Goal: Information Seeking & Learning: Check status

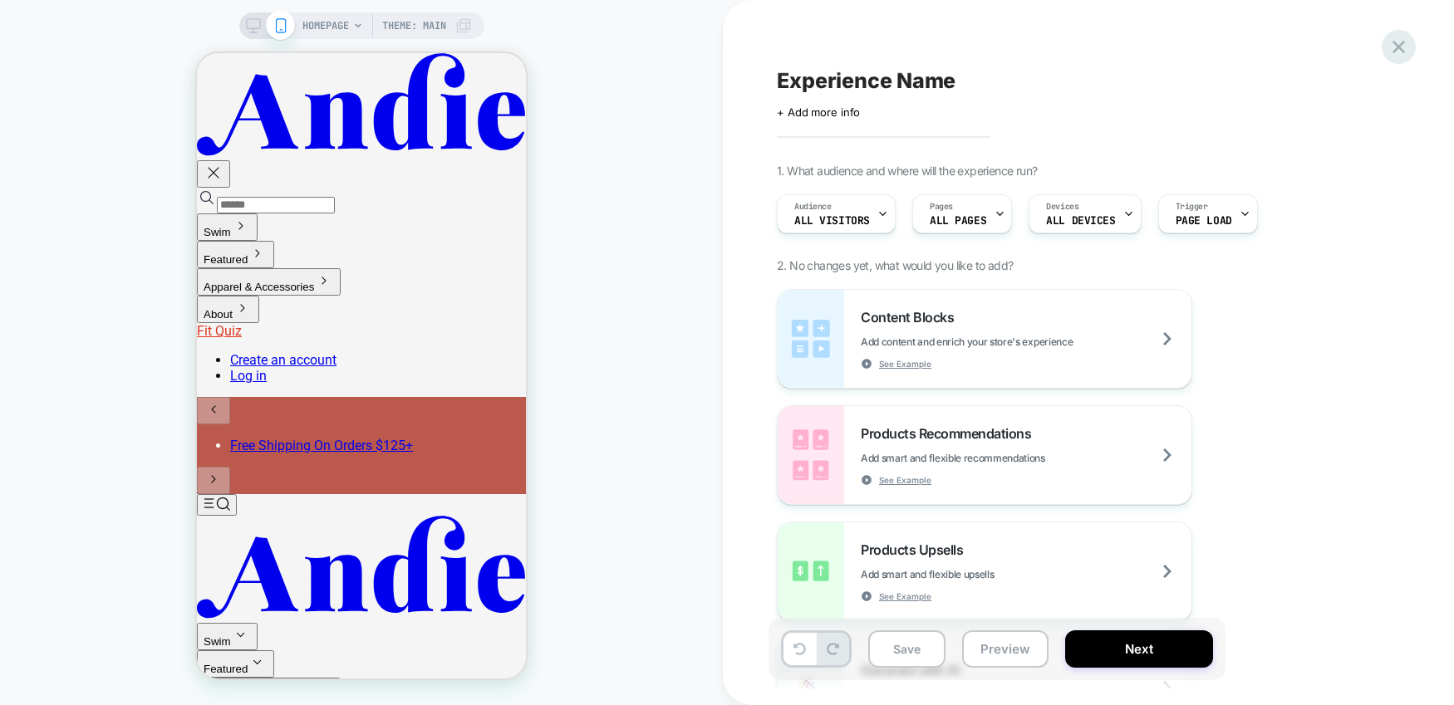
click at [1398, 48] on icon at bounding box center [1398, 47] width 22 height 22
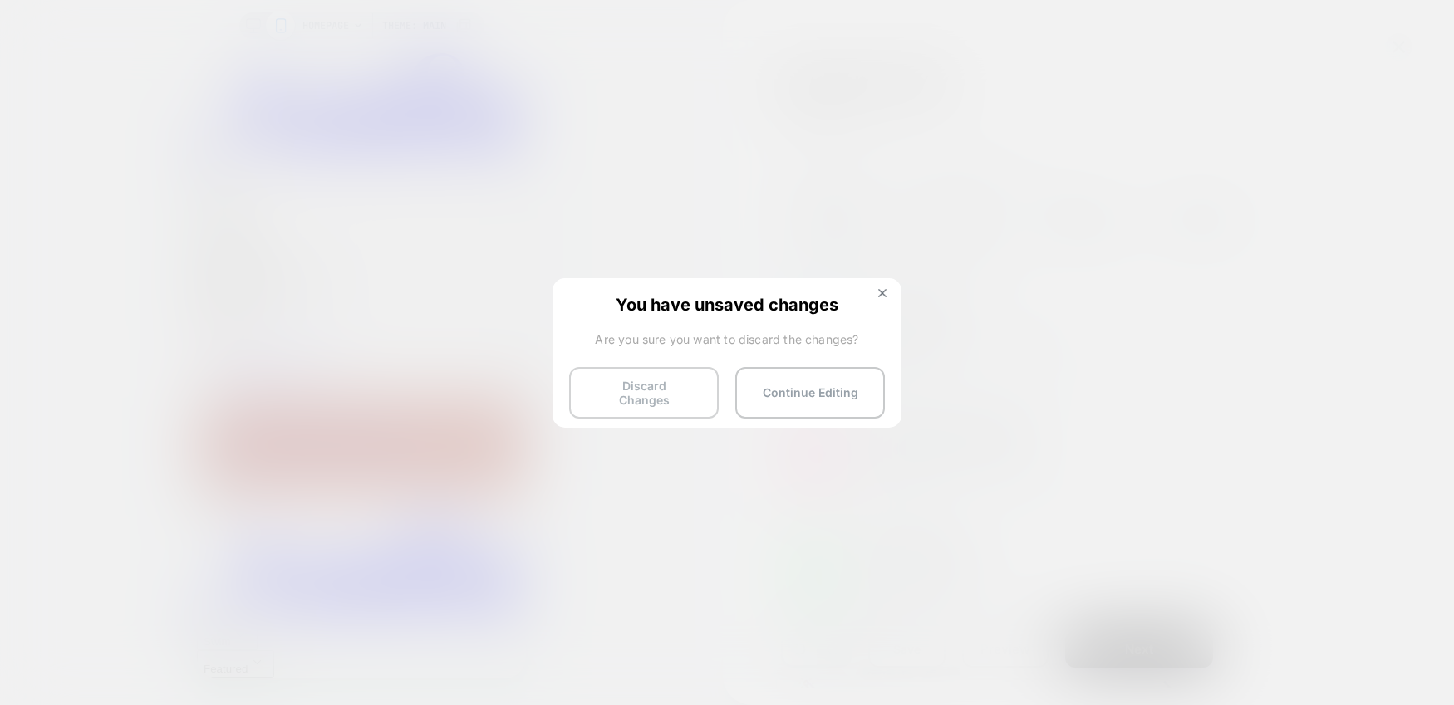
click at [659, 386] on button "Discard Changes" at bounding box center [644, 392] width 150 height 51
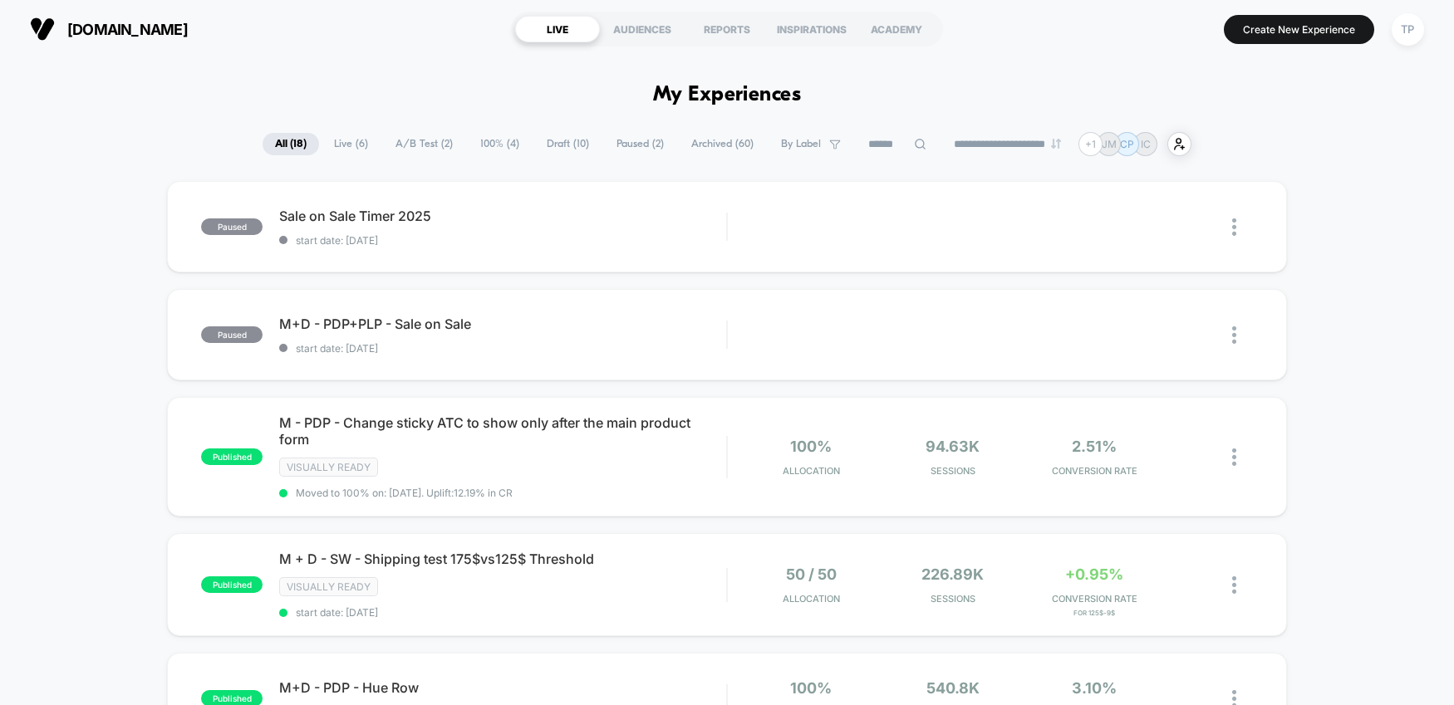
click at [480, 147] on span "100% ( 4 )" at bounding box center [500, 144] width 64 height 22
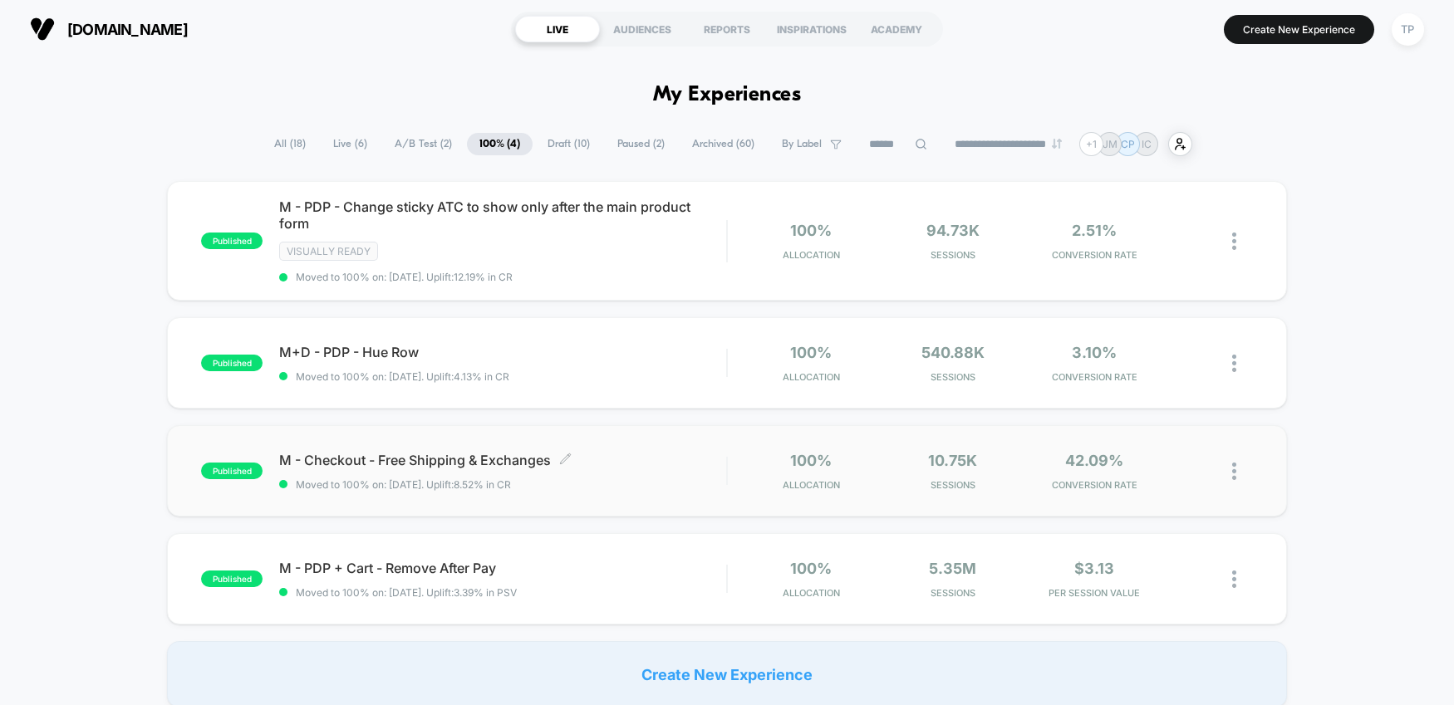
click at [519, 463] on span "M - Checkout - Free Shipping & Exchanges Click to edit experience details" at bounding box center [502, 460] width 447 height 17
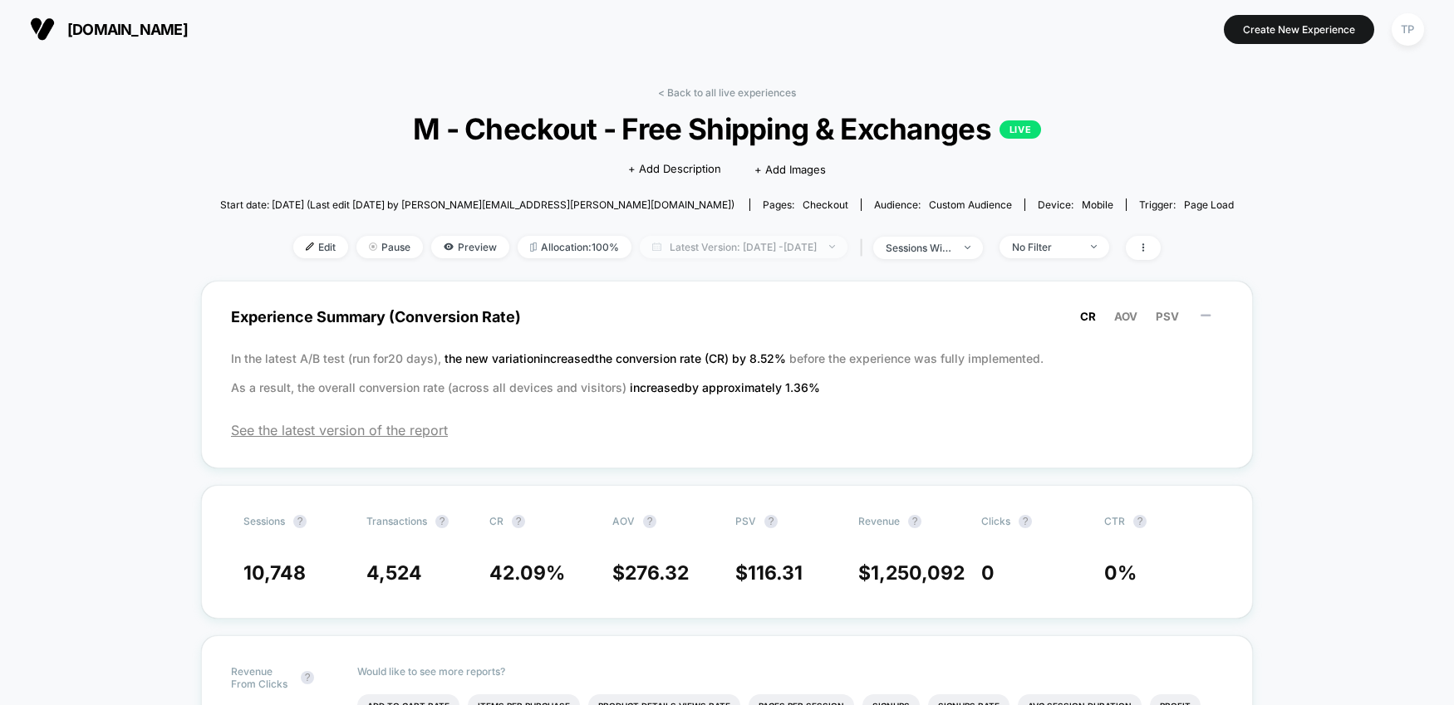
click at [847, 245] on span "Latest Version: [DATE] - [DATE]" at bounding box center [744, 247] width 208 height 22
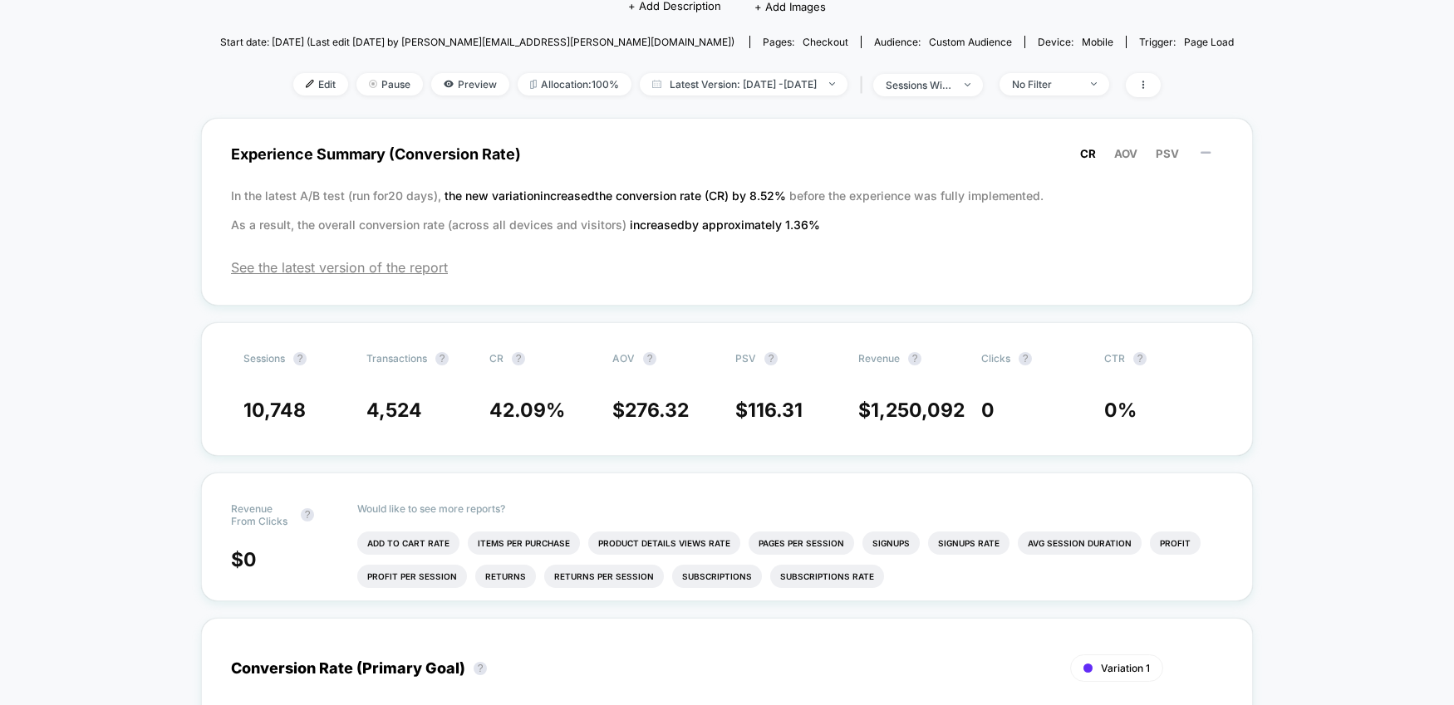
scroll to position [159, 0]
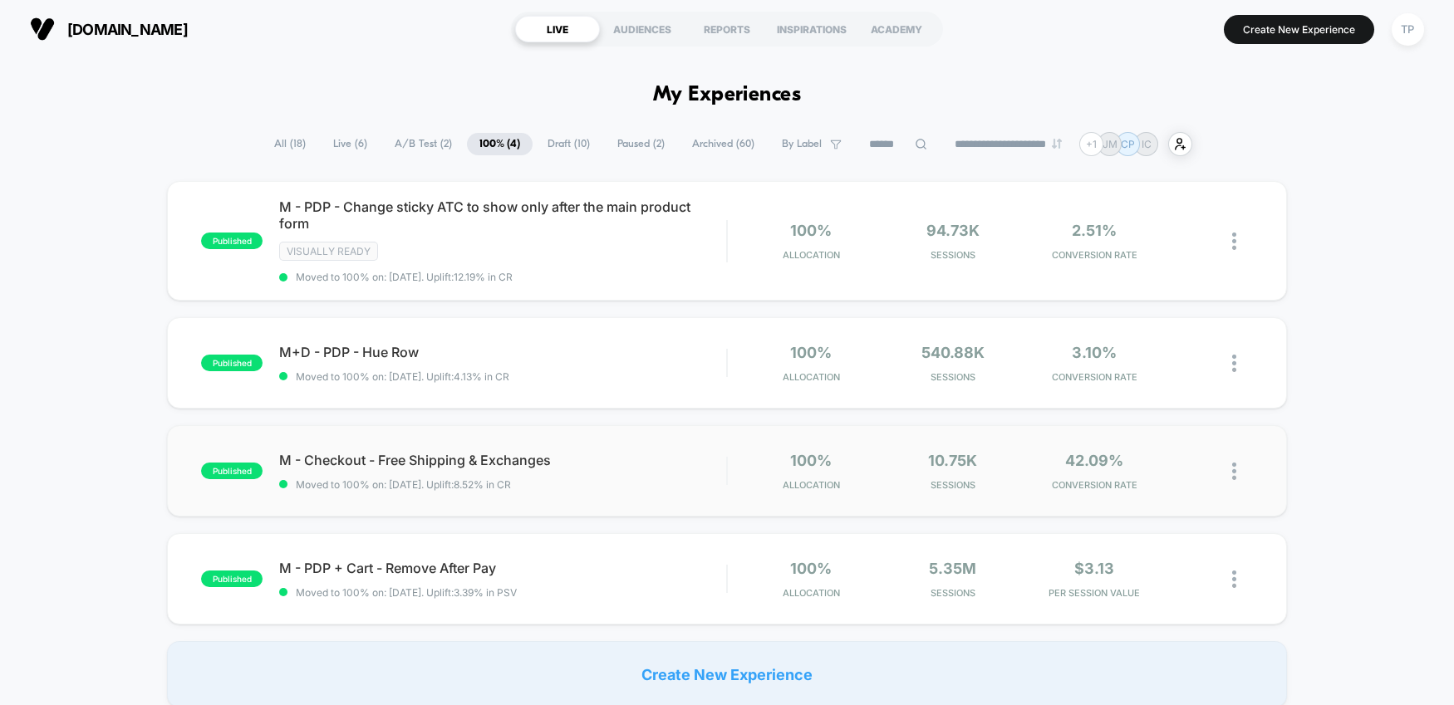
click at [607, 444] on div "published M - Checkout - Free Shipping & Exchanges Moved to 100% on: [DATE] . U…" at bounding box center [727, 470] width 1120 height 91
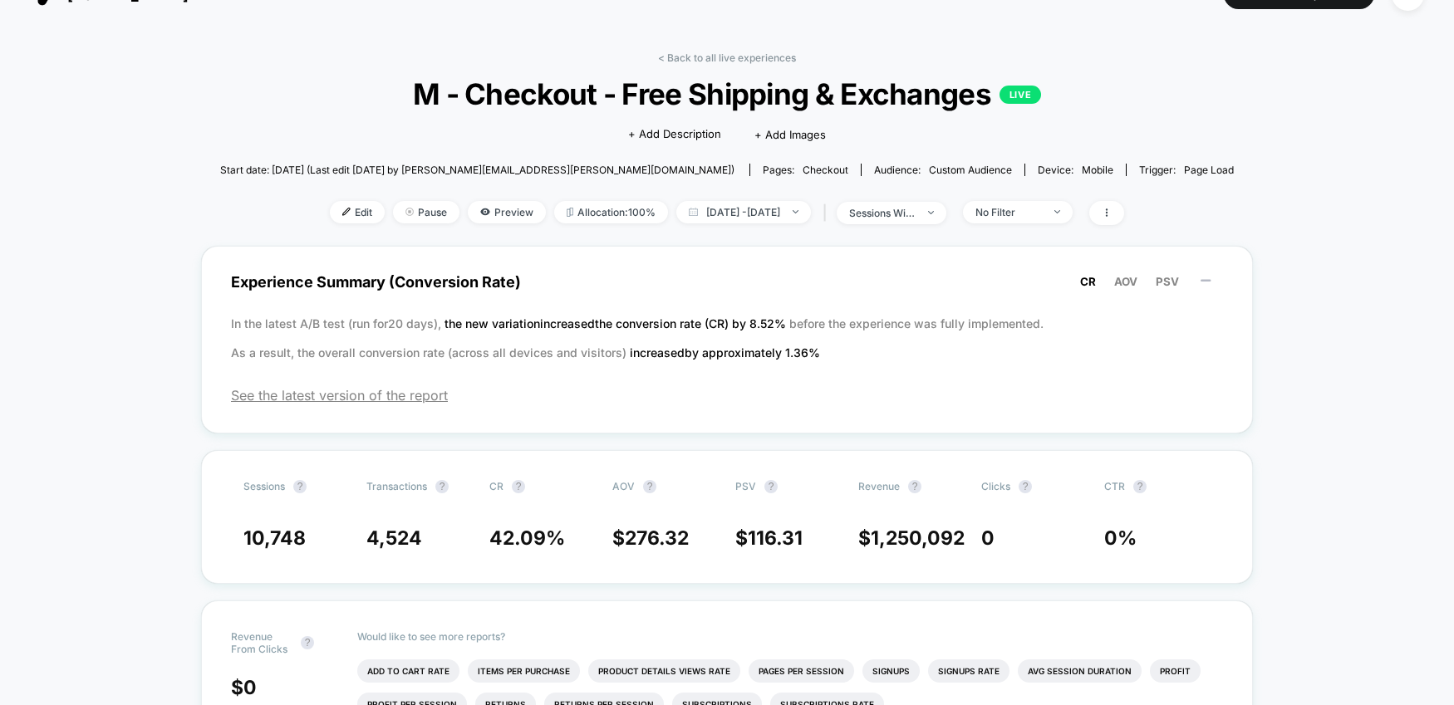
scroll to position [36, 0]
click at [1128, 282] on span "AOV" at bounding box center [1125, 280] width 23 height 13
click at [1162, 283] on span "PSV" at bounding box center [1166, 280] width 23 height 13
click at [1094, 280] on span "CR" at bounding box center [1088, 280] width 16 height 13
click at [811, 205] on span "[DATE] - [DATE]" at bounding box center [743, 211] width 135 height 22
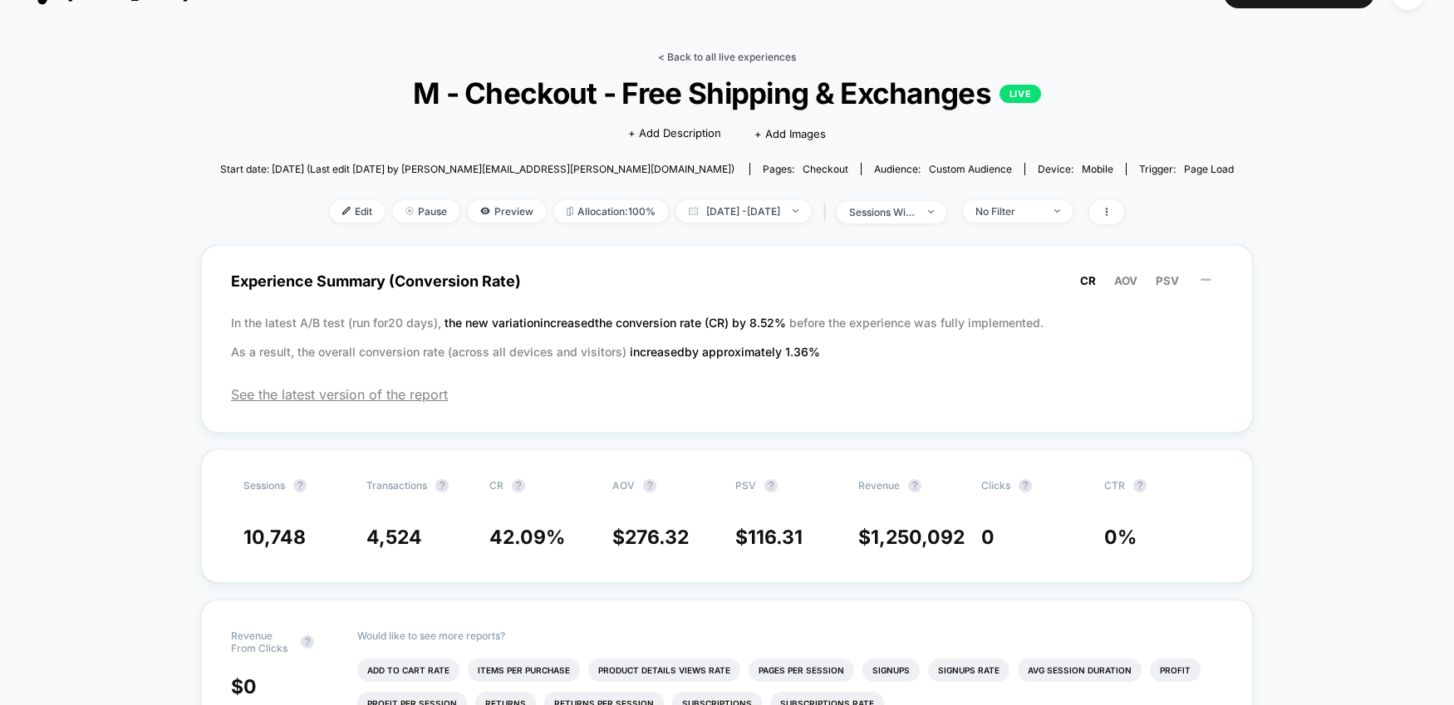
click at [692, 52] on link "< Back to all live experiences" at bounding box center [727, 57] width 138 height 12
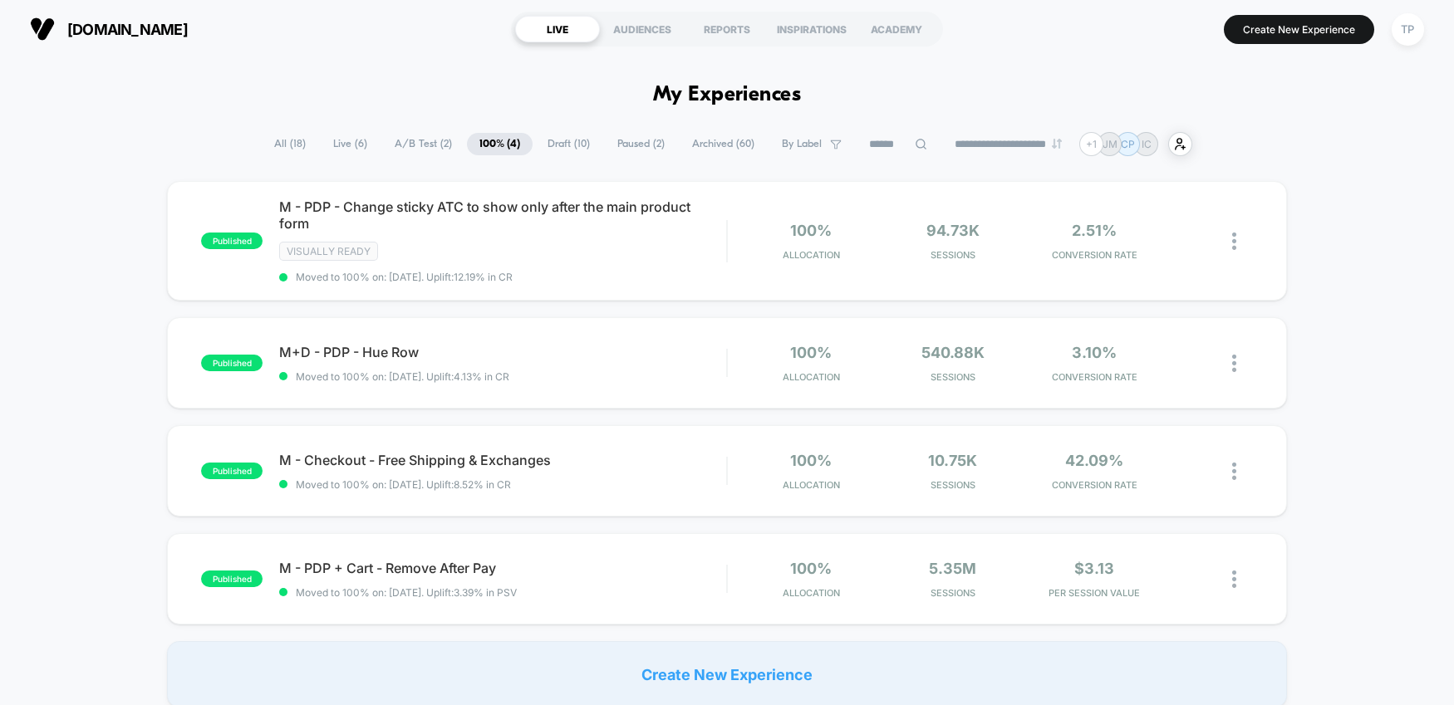
click at [285, 144] on span "All ( 18 )" at bounding box center [290, 144] width 56 height 22
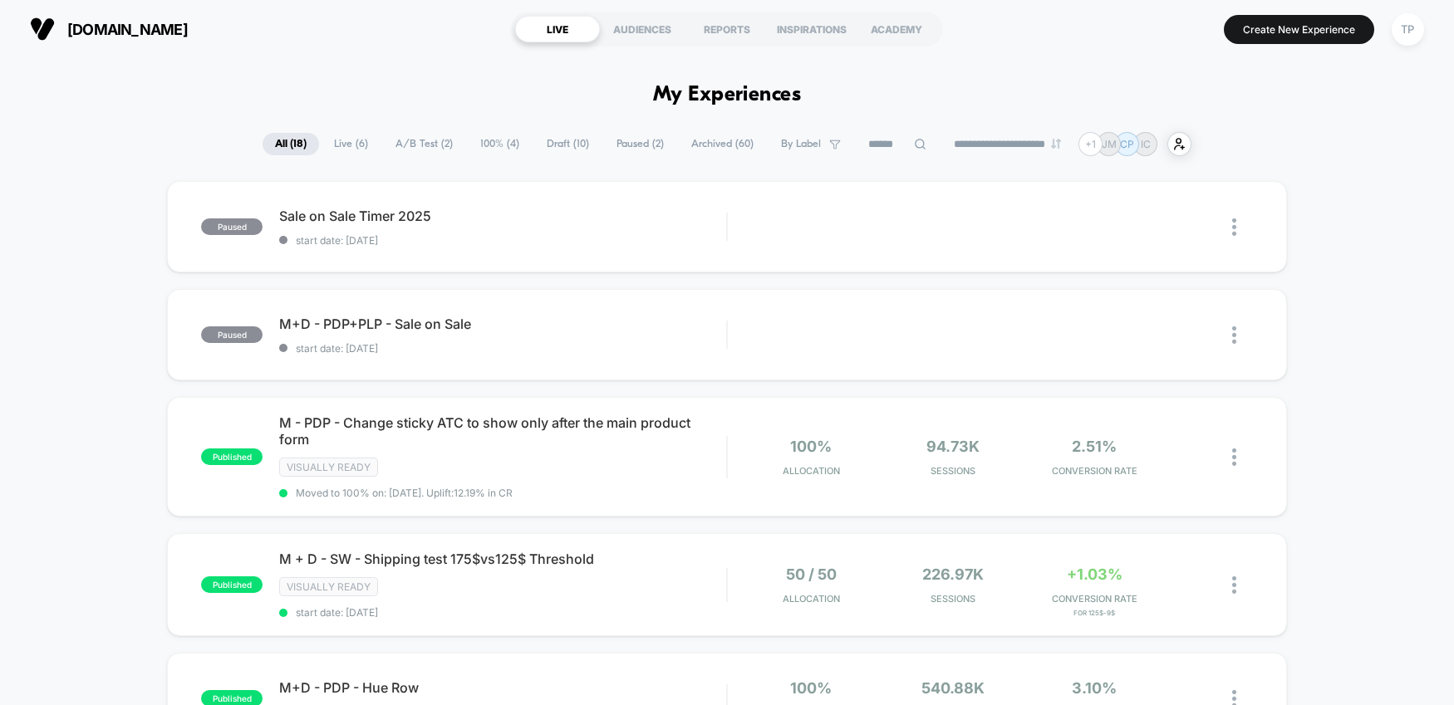
click at [333, 141] on span "Live ( 6 )" at bounding box center [350, 144] width 59 height 22
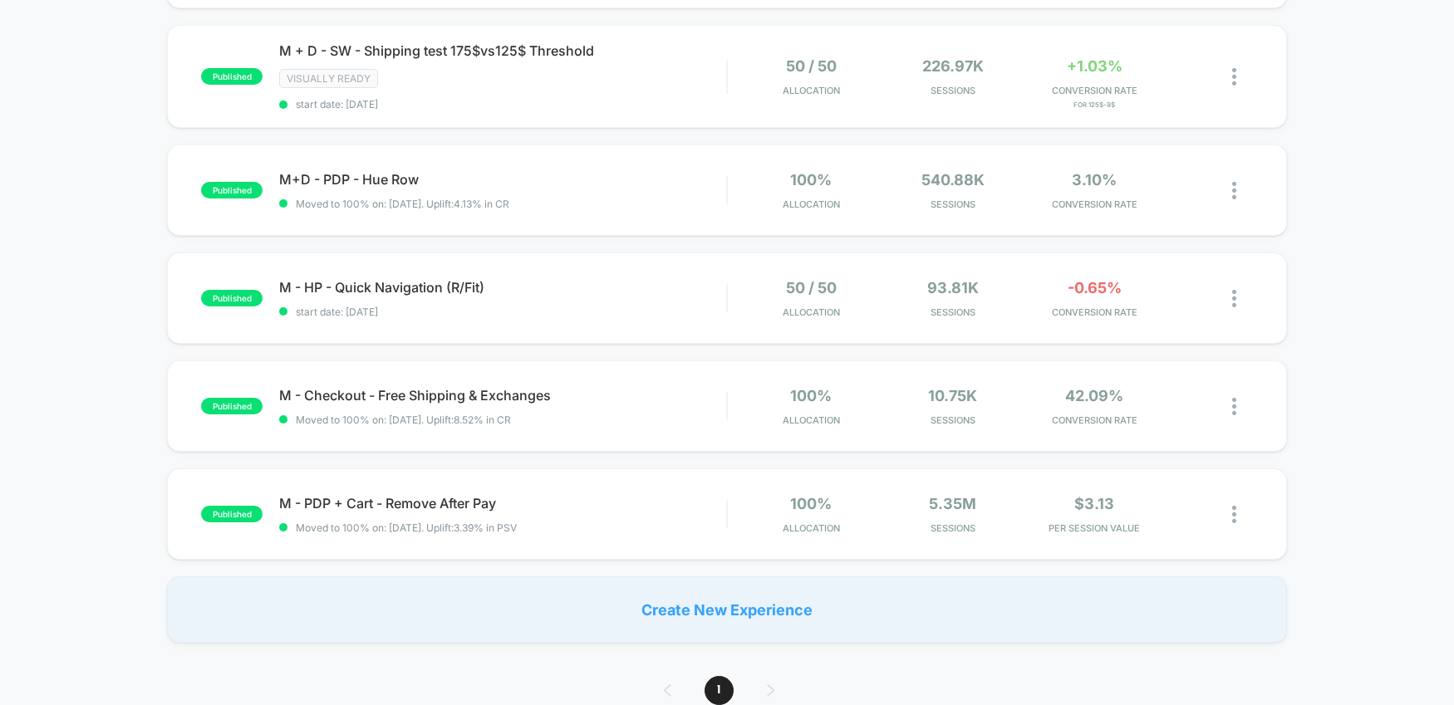
scroll to position [297, 0]
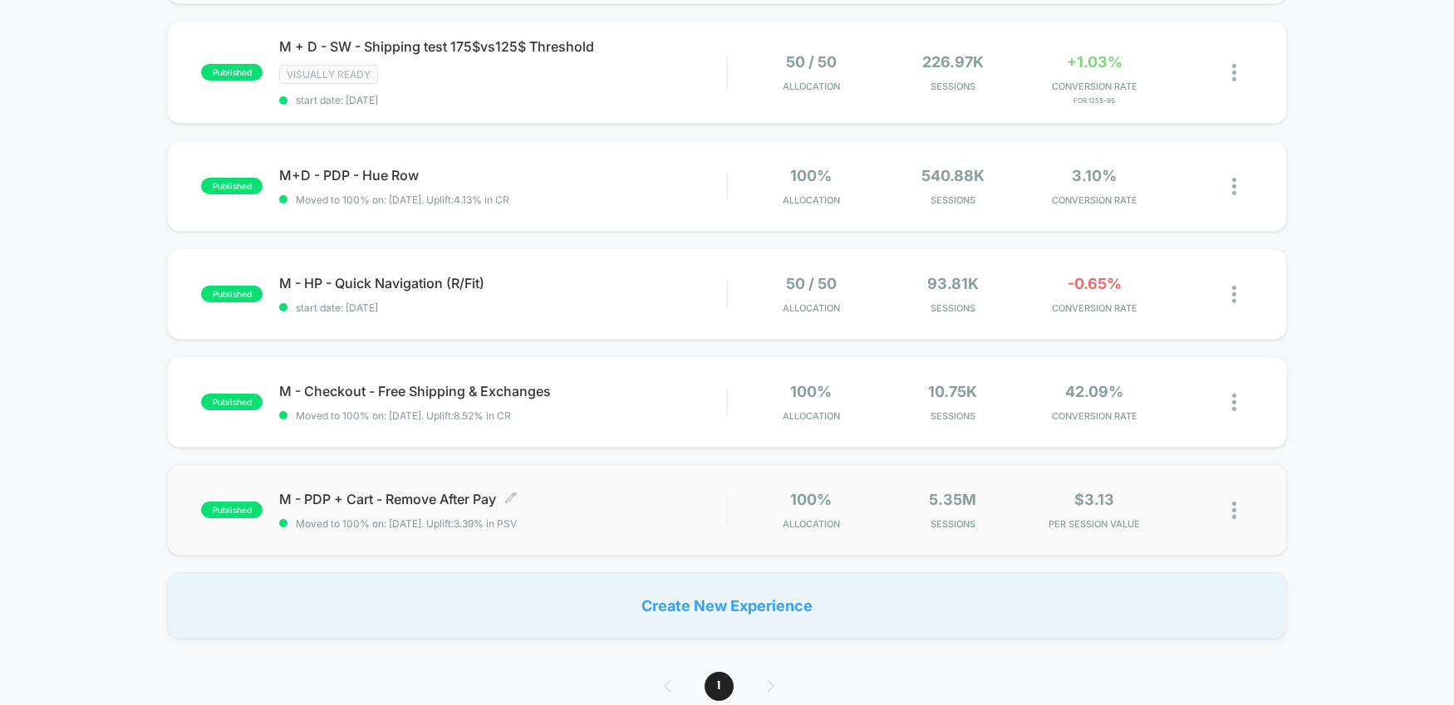
click at [438, 495] on span "M - PDP + Cart - Remove After Pay Click to edit experience details" at bounding box center [502, 499] width 447 height 17
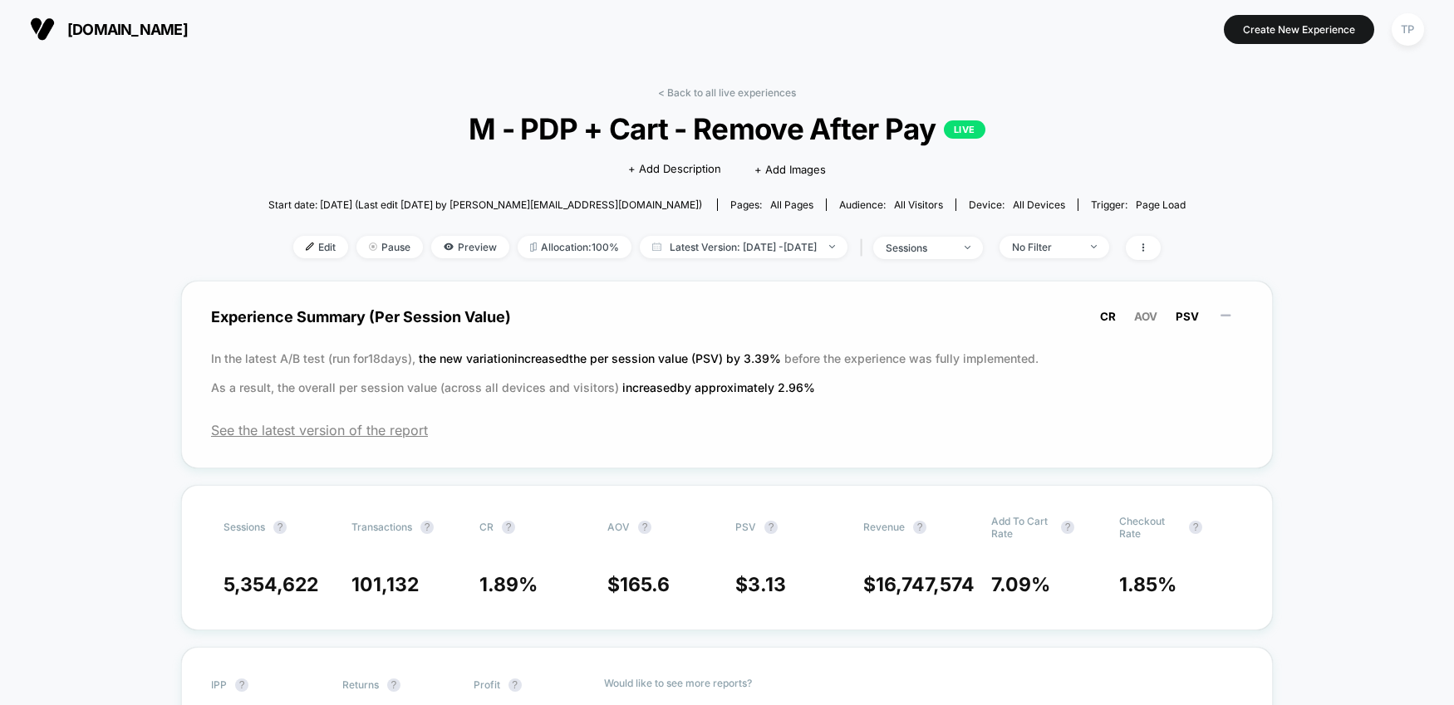
click at [1113, 316] on span "CR" at bounding box center [1108, 316] width 16 height 13
click at [698, 90] on link "< Back to all live experiences" at bounding box center [727, 92] width 138 height 12
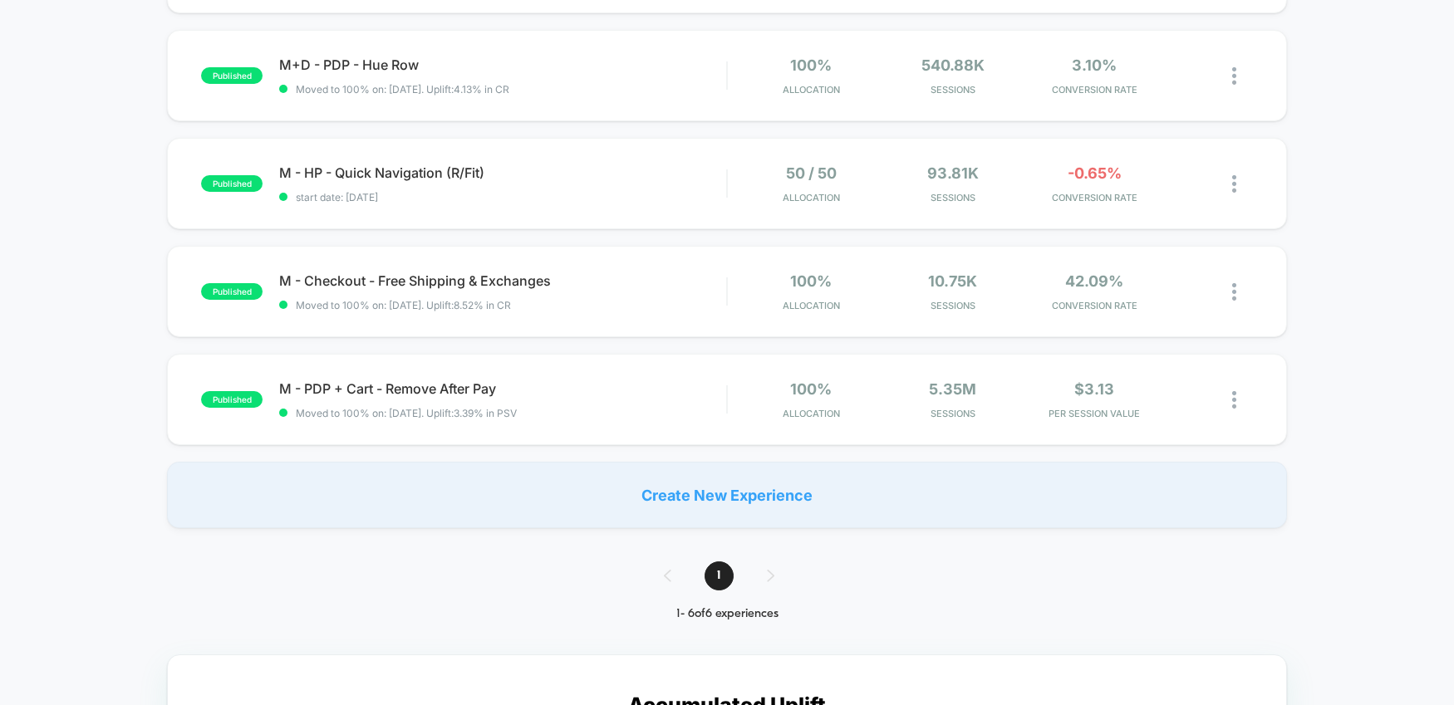
scroll to position [420, 0]
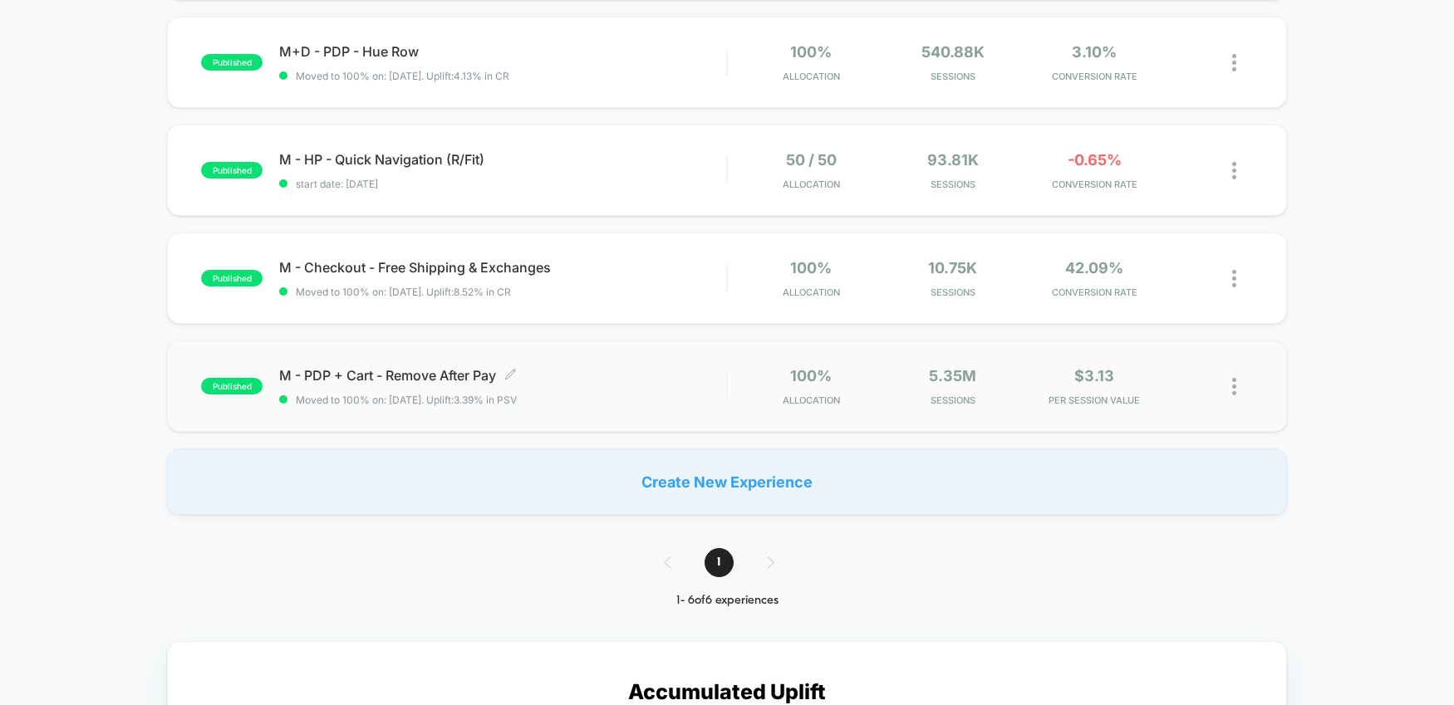
click at [594, 373] on span "M - PDP + Cart - Remove After Pay Click to edit experience details" at bounding box center [502, 375] width 447 height 17
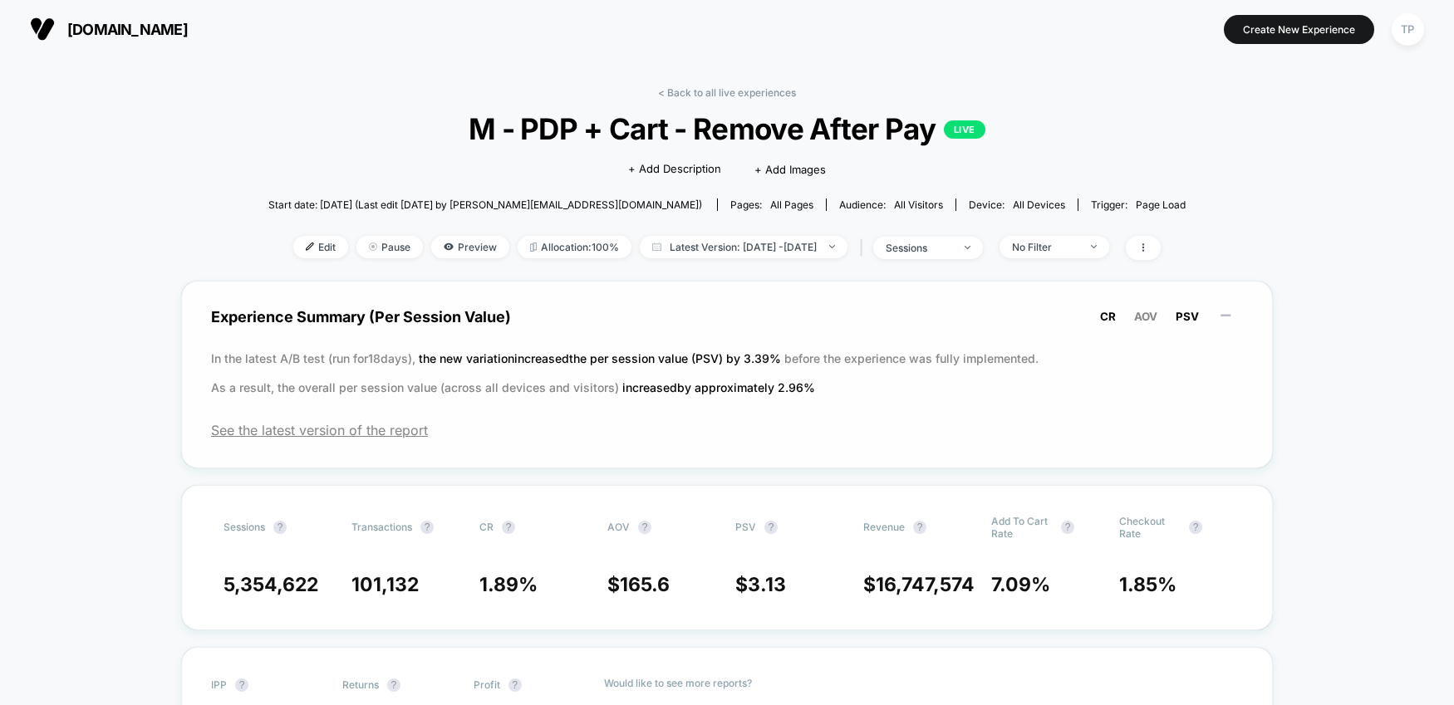
click at [1111, 319] on span "CR" at bounding box center [1108, 316] width 16 height 13
click at [683, 87] on link "< Back to all live experiences" at bounding box center [727, 92] width 138 height 12
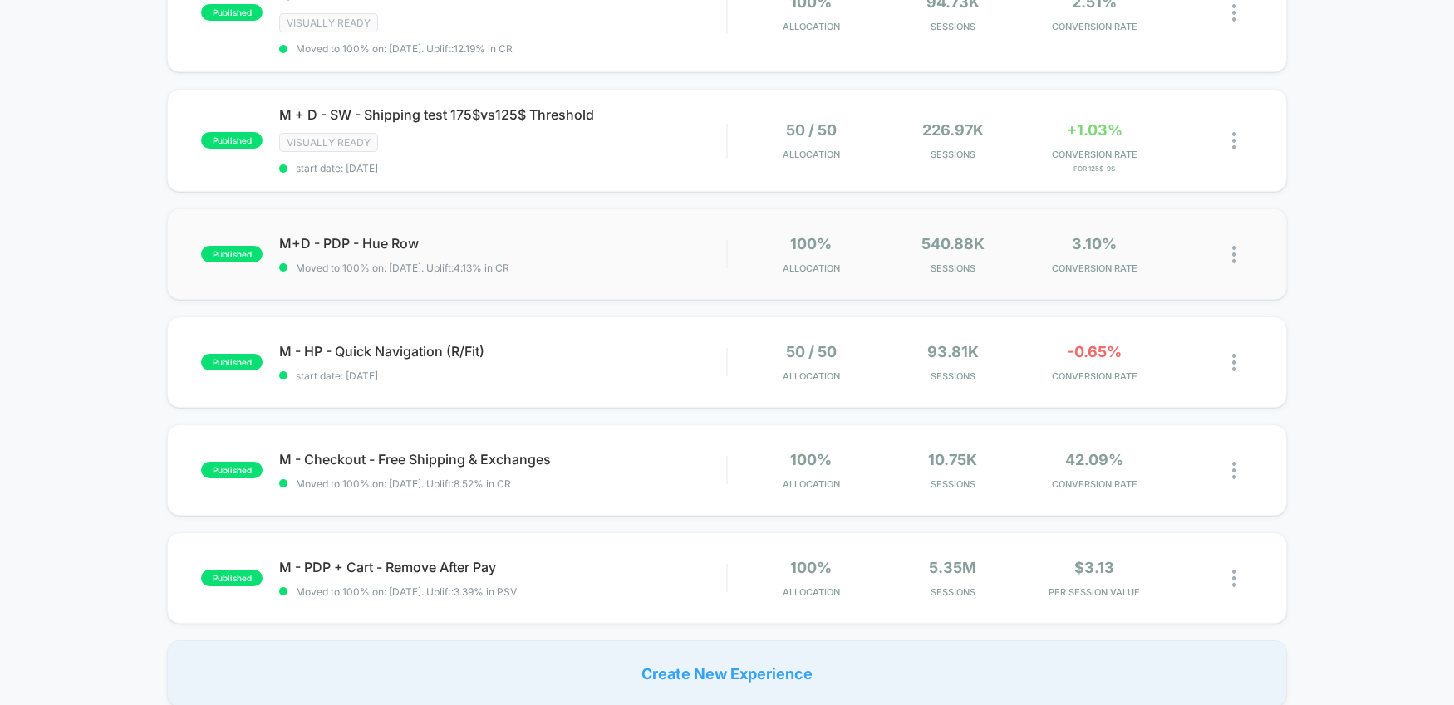
scroll to position [237, 0]
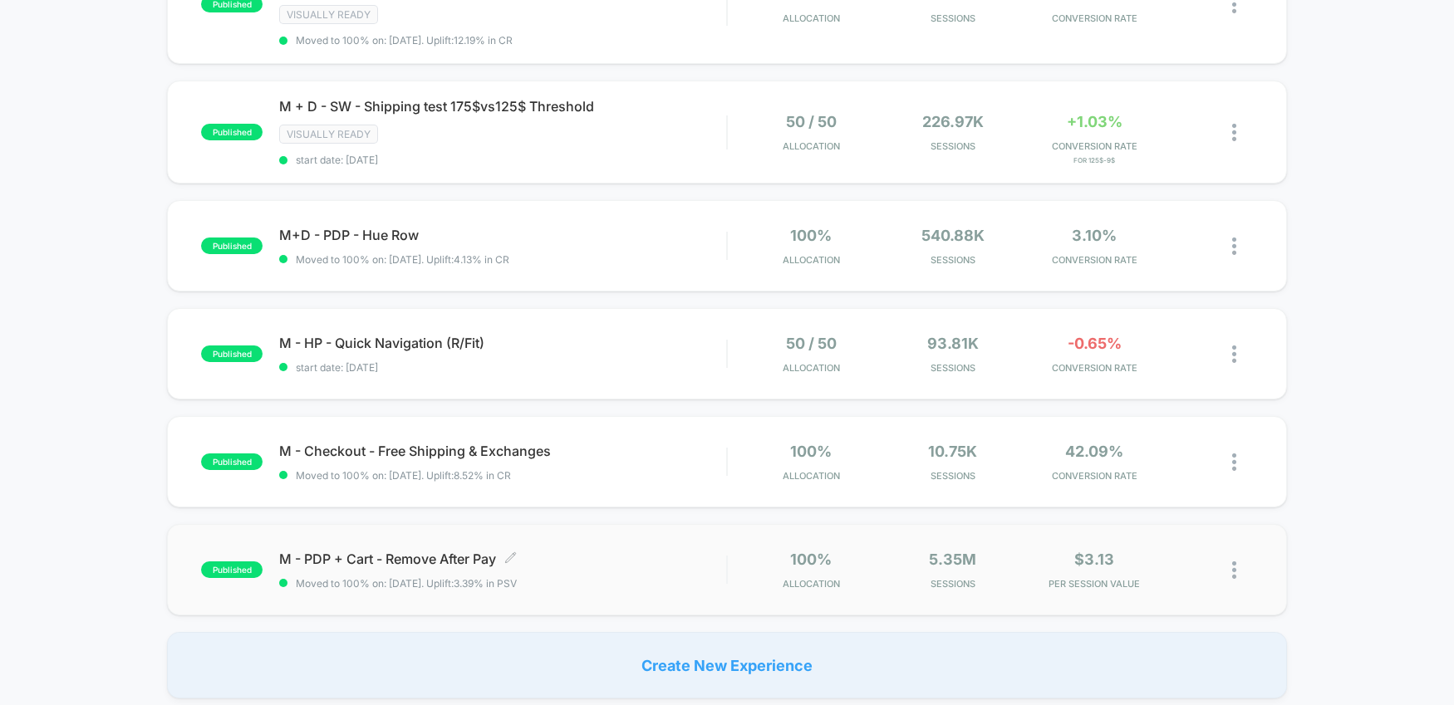
click at [451, 557] on span "M - PDP + Cart - Remove After Pay Click to edit experience details" at bounding box center [502, 559] width 447 height 17
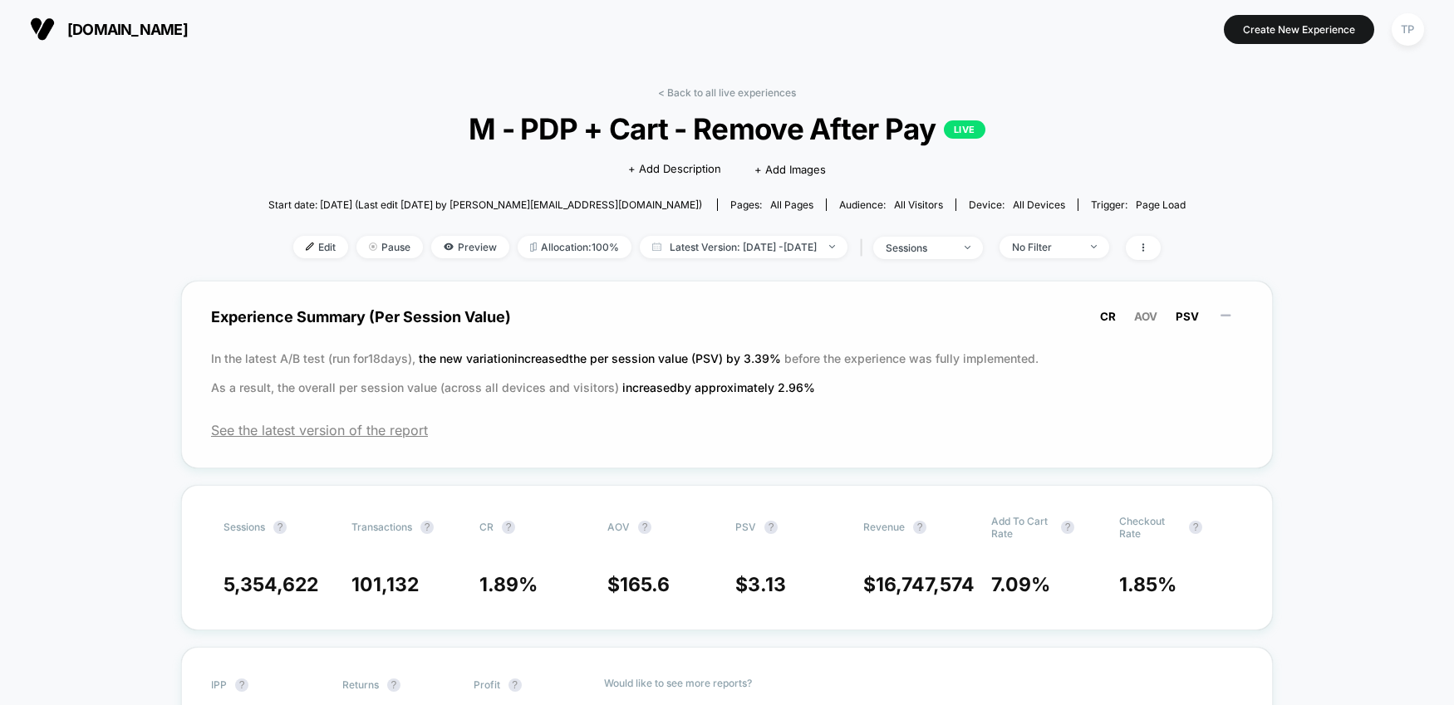
click at [1106, 317] on span "CR" at bounding box center [1108, 316] width 16 height 13
click at [687, 92] on link "< Back to all live experiences" at bounding box center [727, 92] width 138 height 12
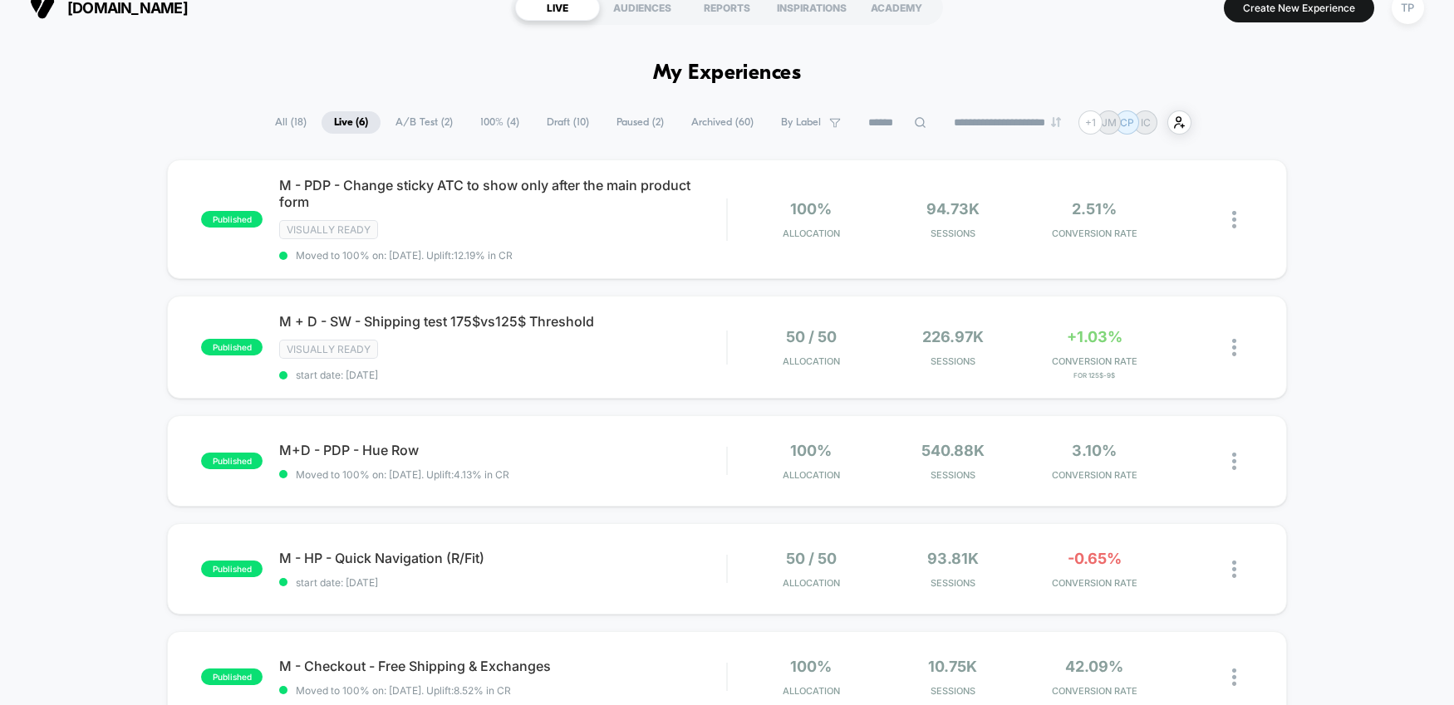
scroll to position [20, 0]
click at [419, 129] on span "A/B Test ( 2 )" at bounding box center [424, 124] width 82 height 22
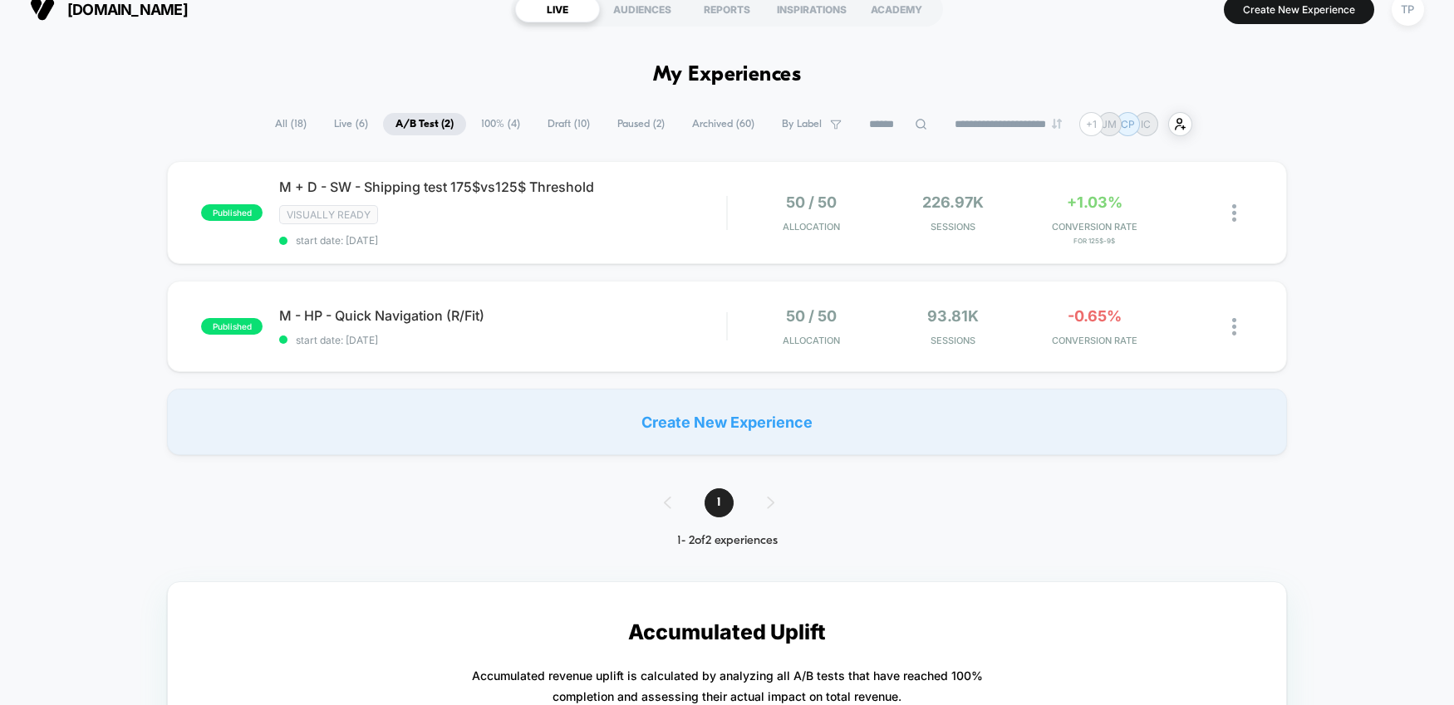
click at [493, 120] on span "100% ( 4 )" at bounding box center [500, 124] width 64 height 22
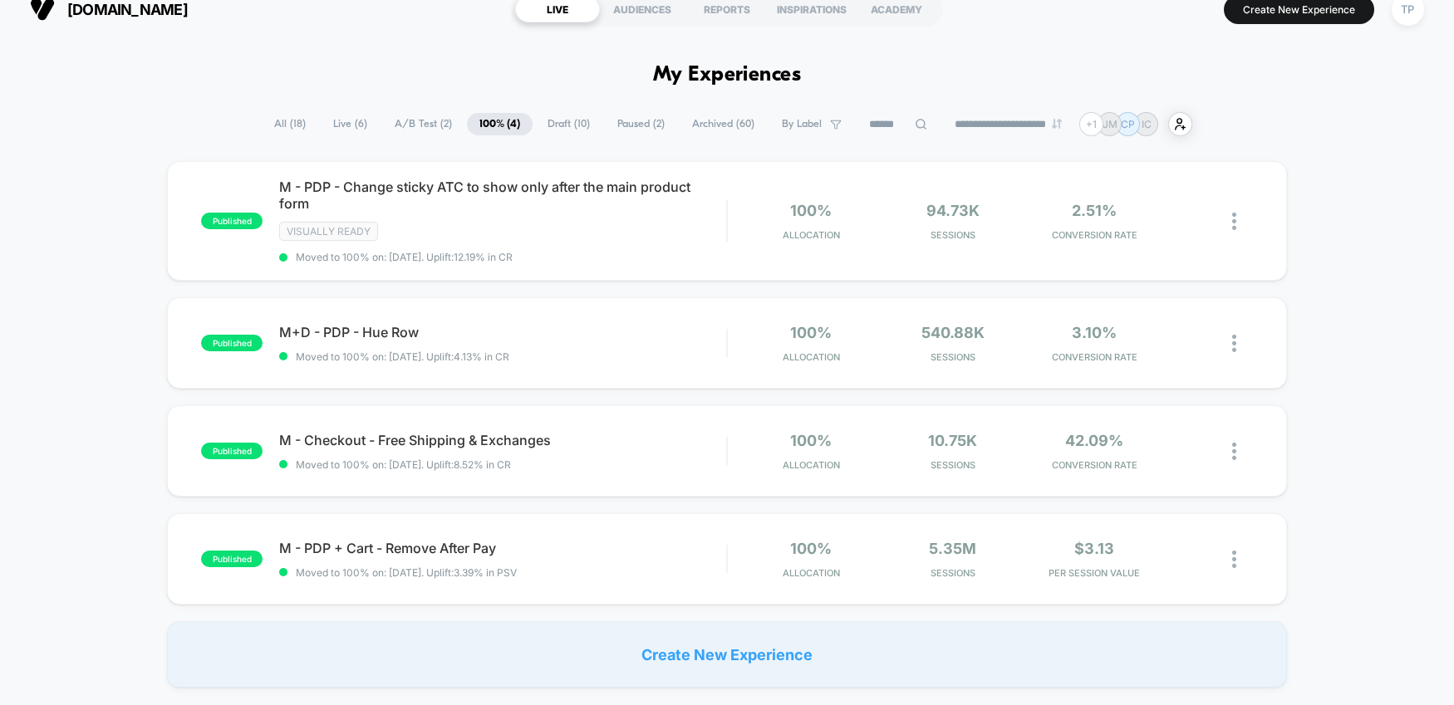
click at [274, 128] on span "All ( 18 )" at bounding box center [290, 124] width 56 height 22
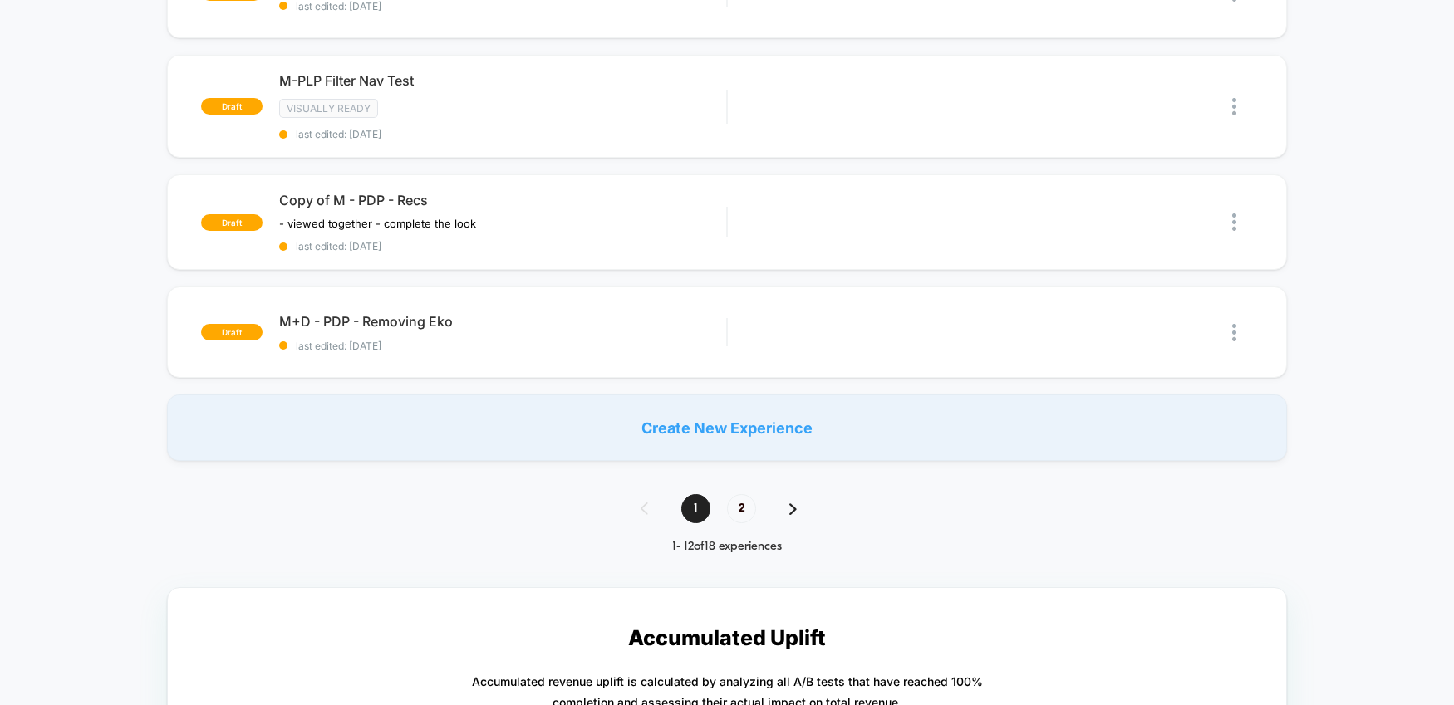
scroll to position [1140, 0]
click at [733, 505] on span "2" at bounding box center [741, 507] width 29 height 29
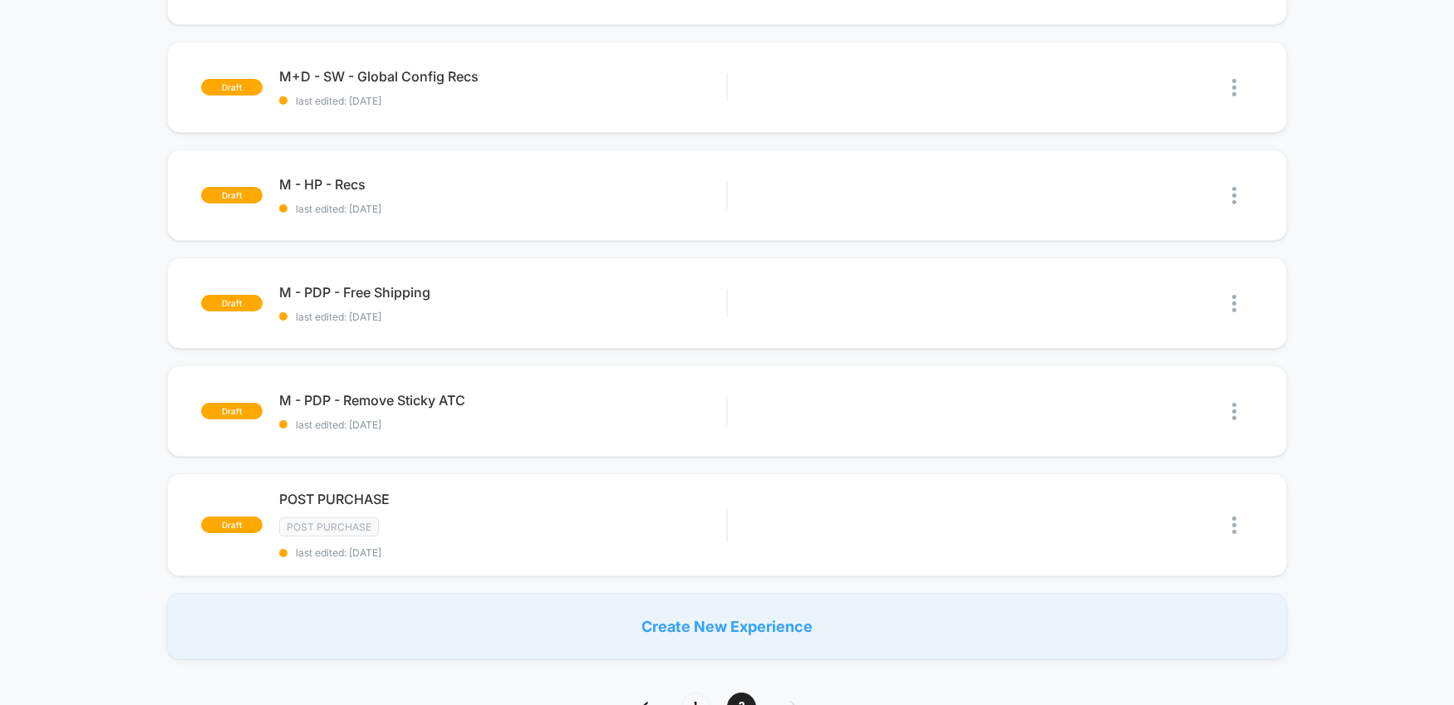
scroll to position [434, 0]
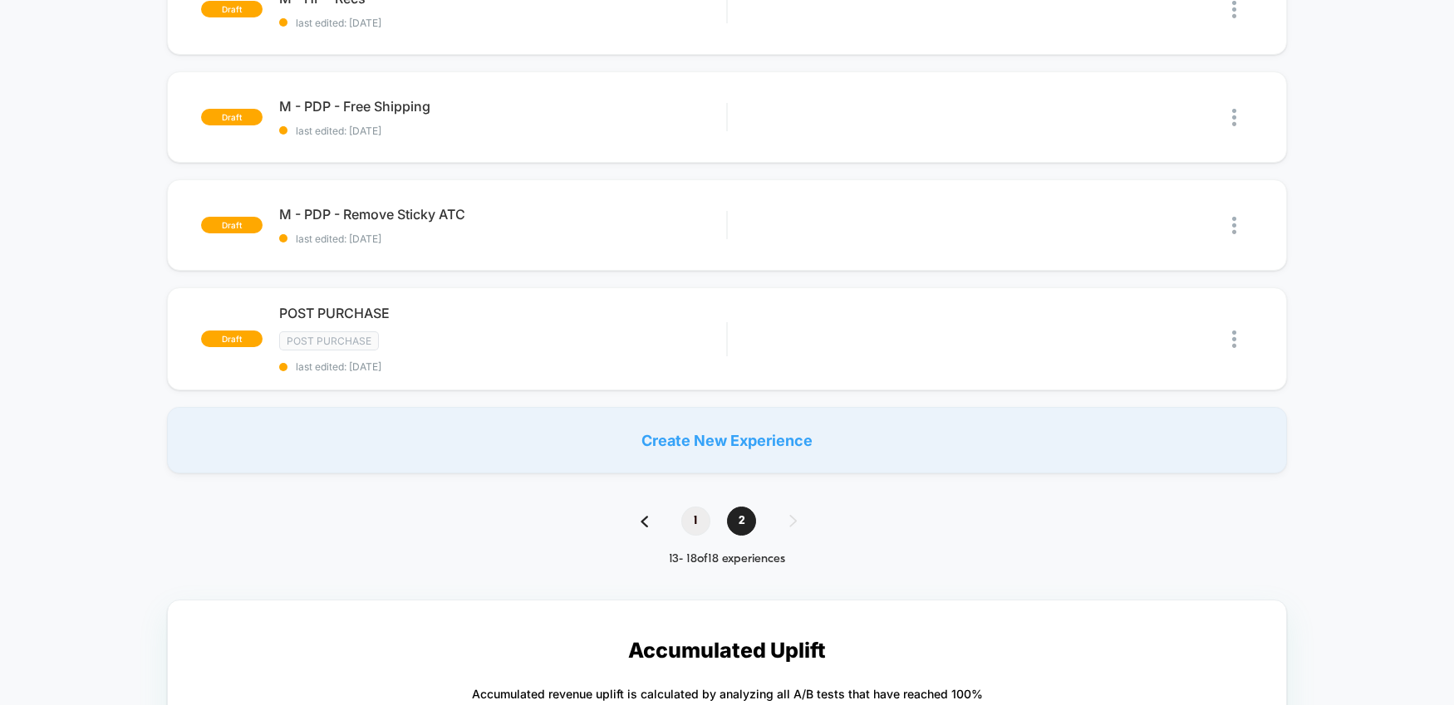
click at [700, 530] on span "1" at bounding box center [695, 521] width 29 height 29
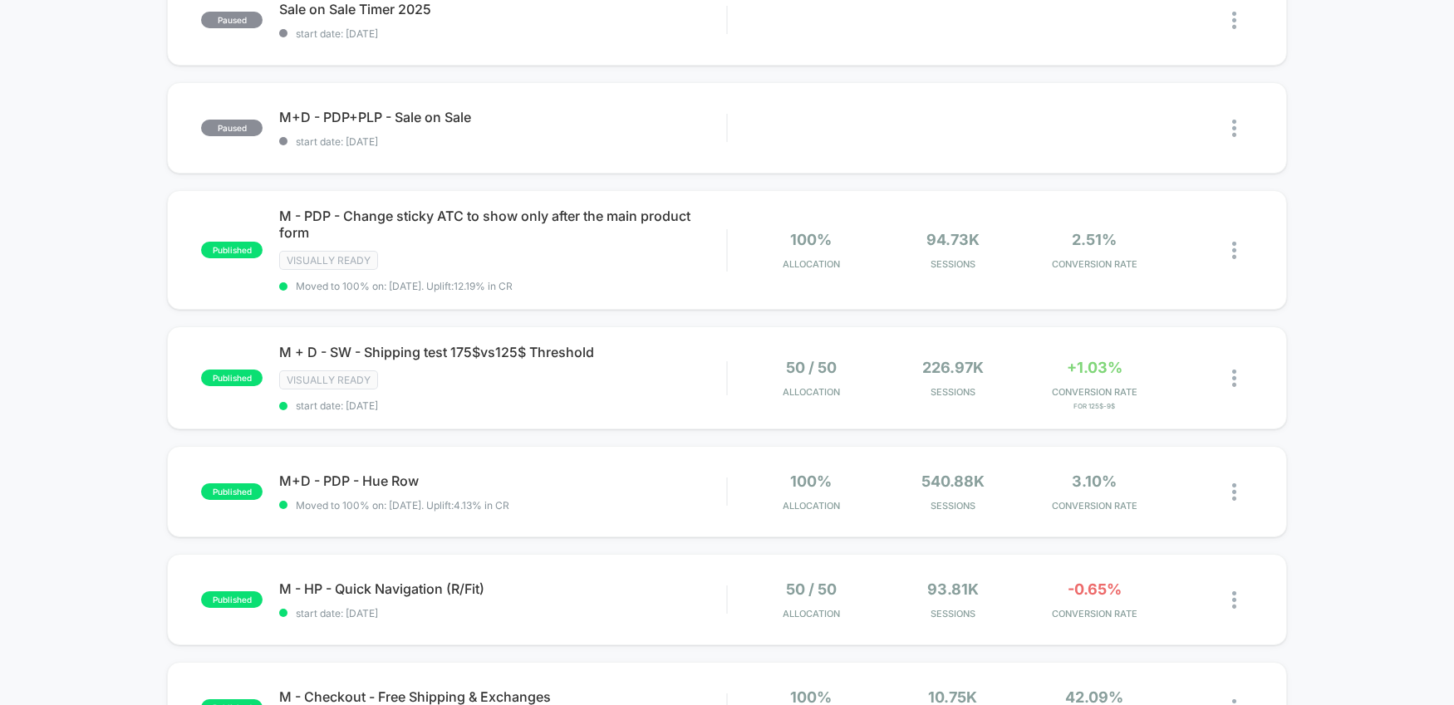
scroll to position [204, 0]
click at [536, 219] on span "M - PDP - Change sticky ATC to show only after the main product form Click to e…" at bounding box center [502, 226] width 447 height 33
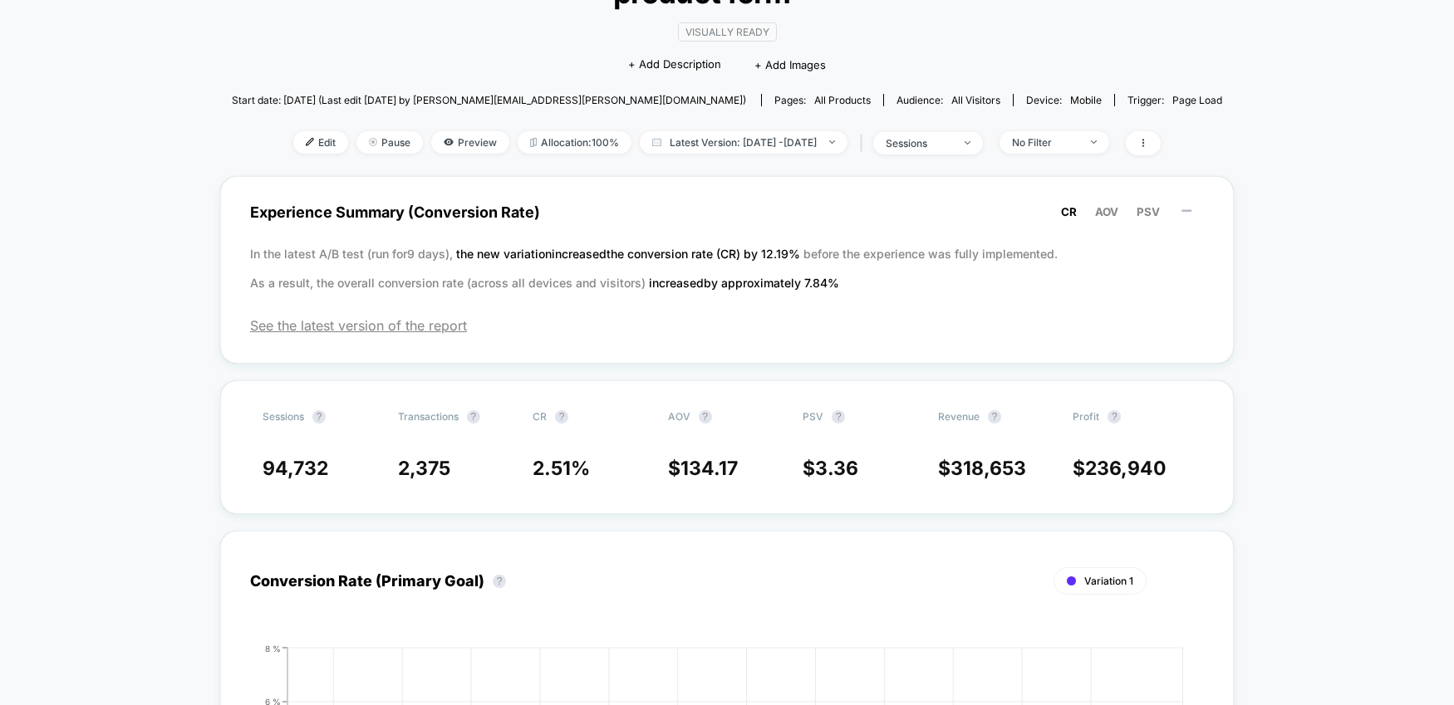
scroll to position [124, 0]
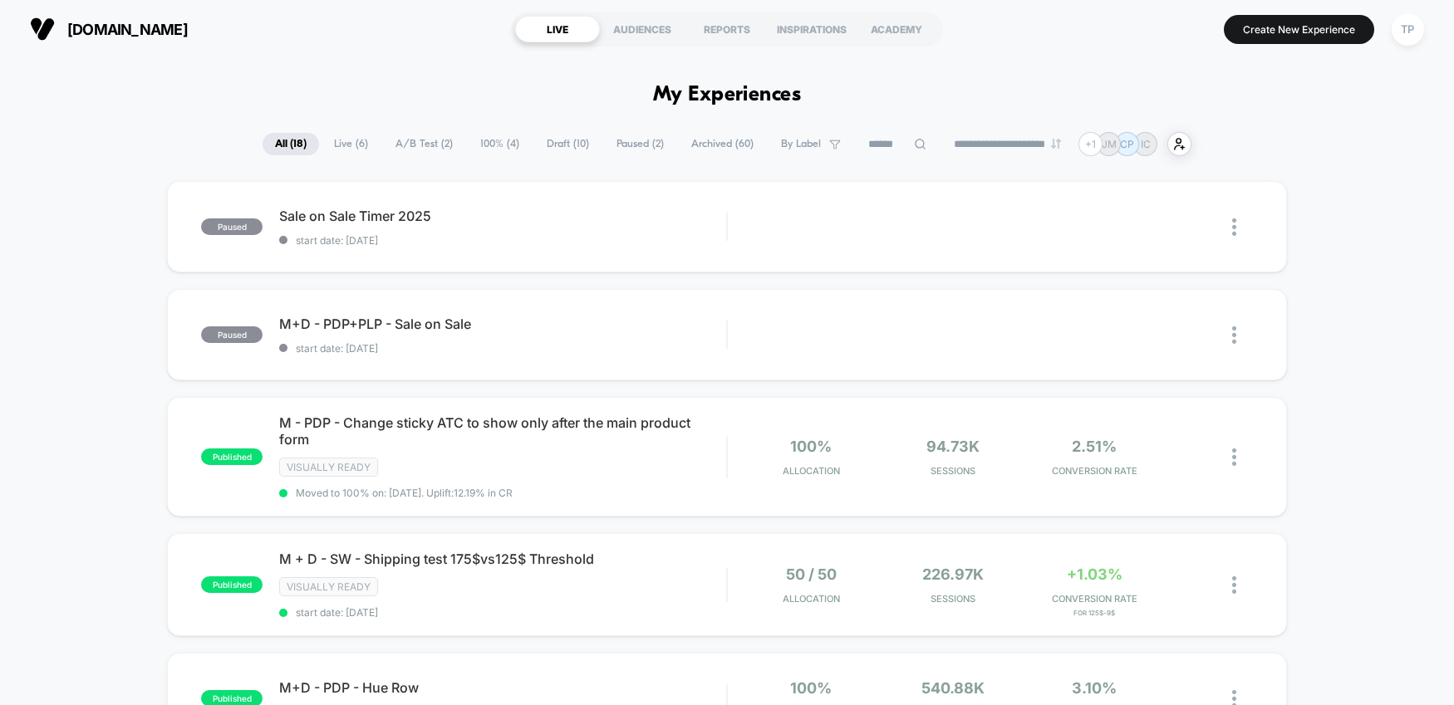
click at [395, 143] on span "A/B Test ( 2 )" at bounding box center [424, 144] width 82 height 22
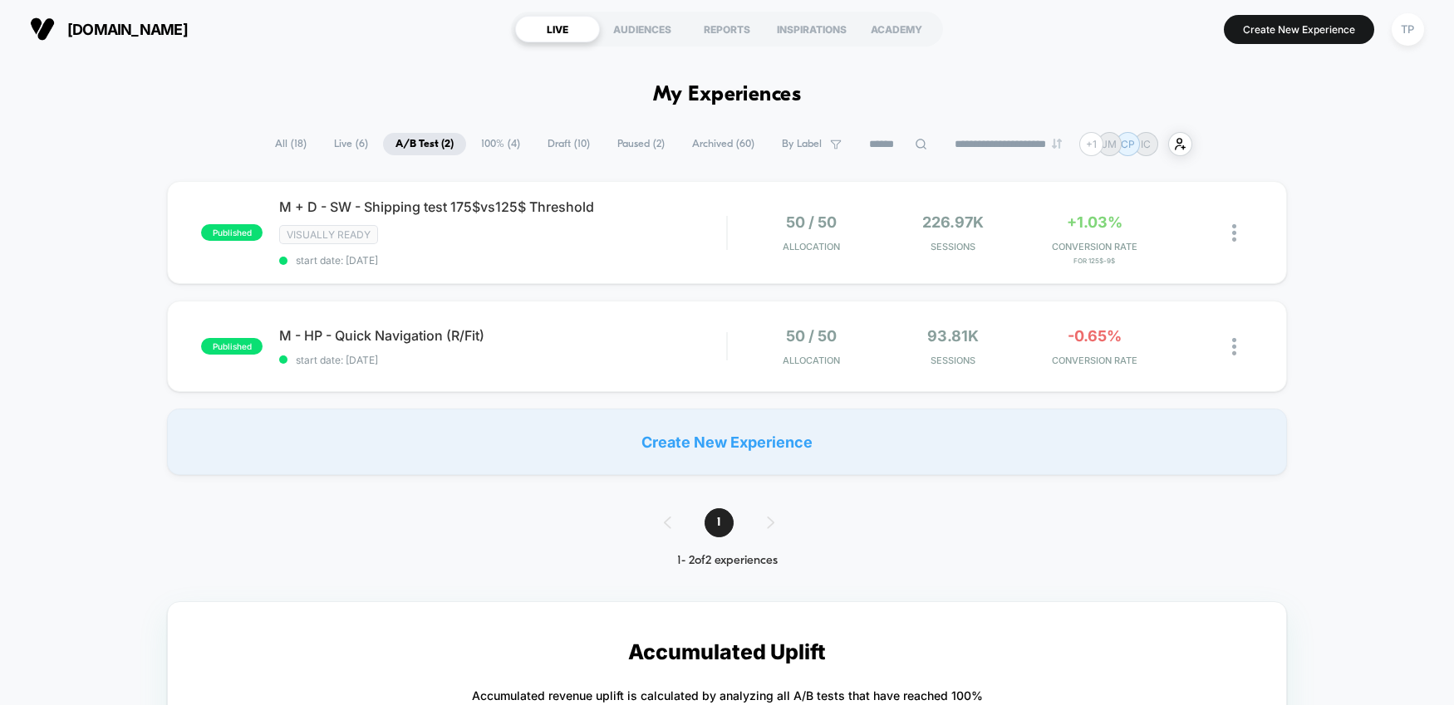
click at [341, 149] on span "Live ( 6 )" at bounding box center [350, 144] width 59 height 22
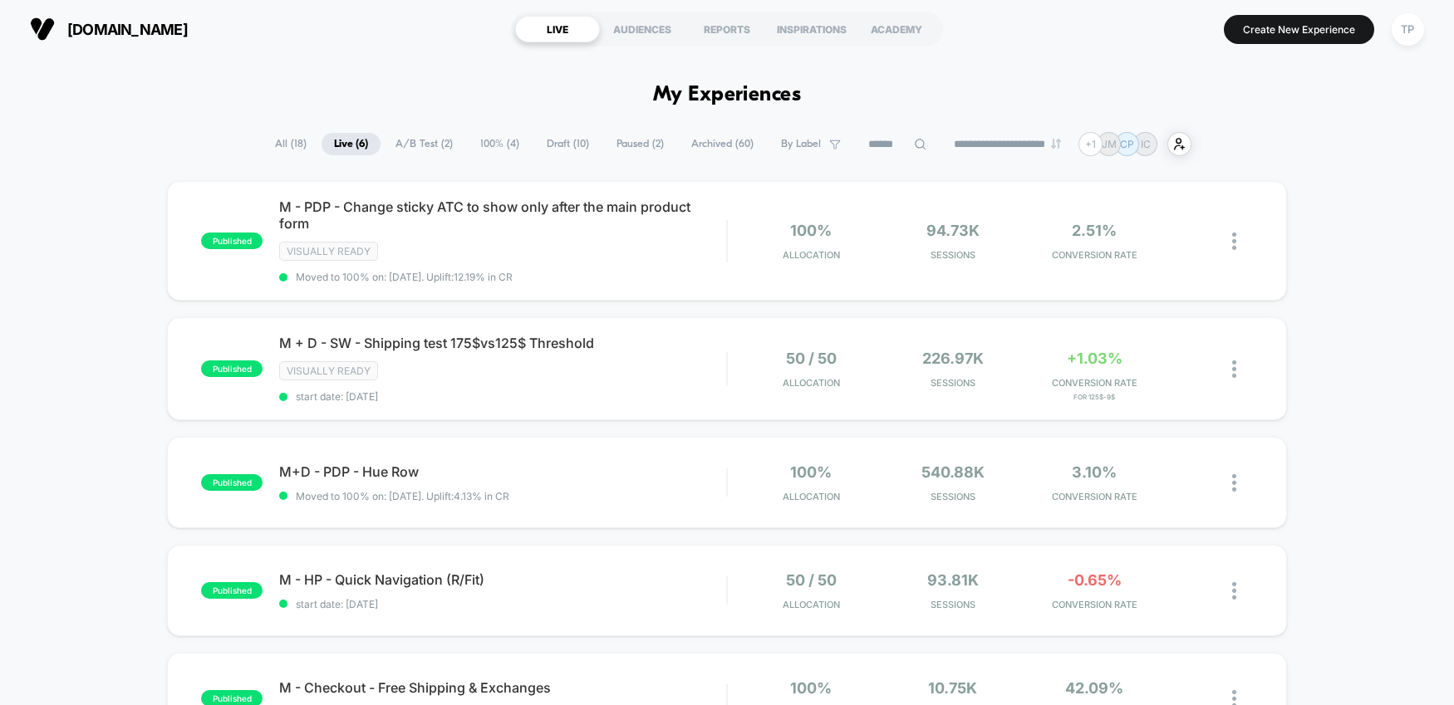
click at [483, 148] on span "100% ( 4 )" at bounding box center [500, 144] width 64 height 22
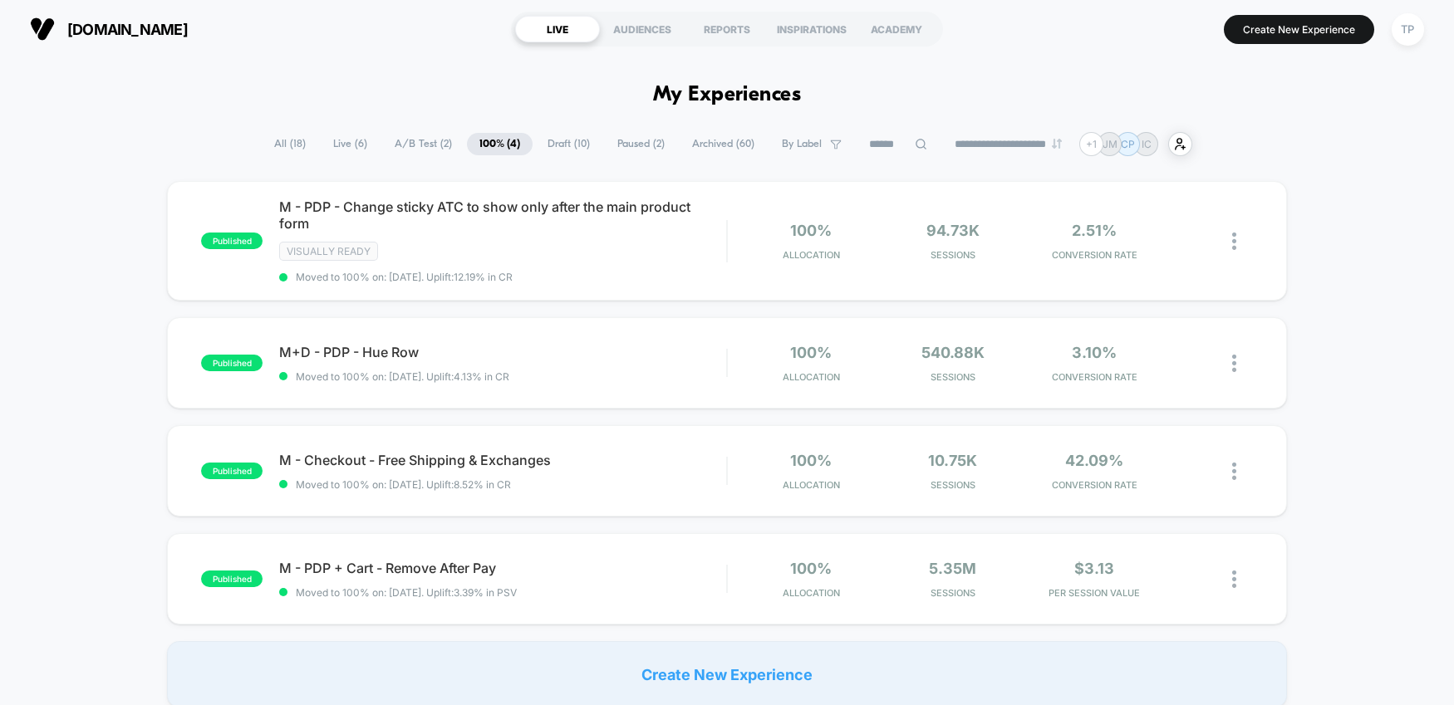
click at [615, 148] on span "Paused ( 2 )" at bounding box center [641, 144] width 72 height 22
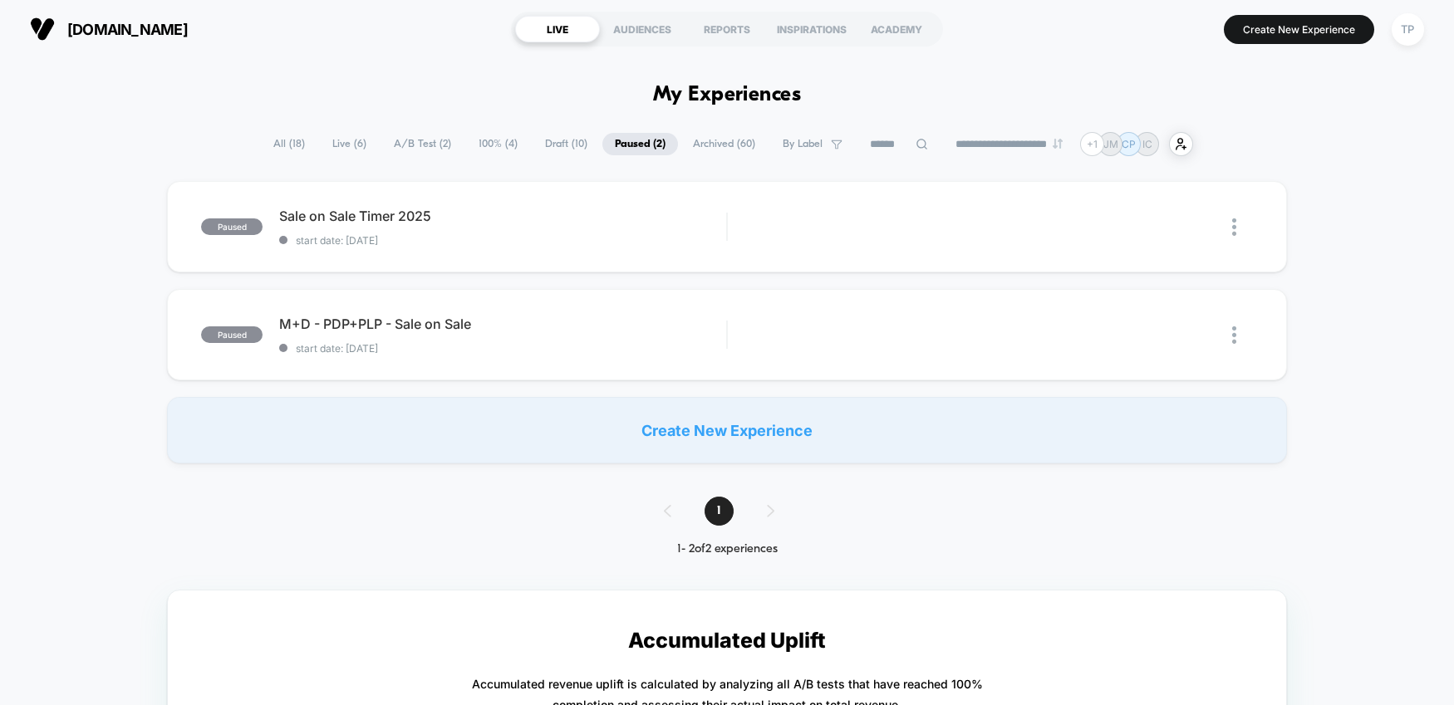
click at [713, 146] on span "Archived ( 60 )" at bounding box center [723, 144] width 87 height 22
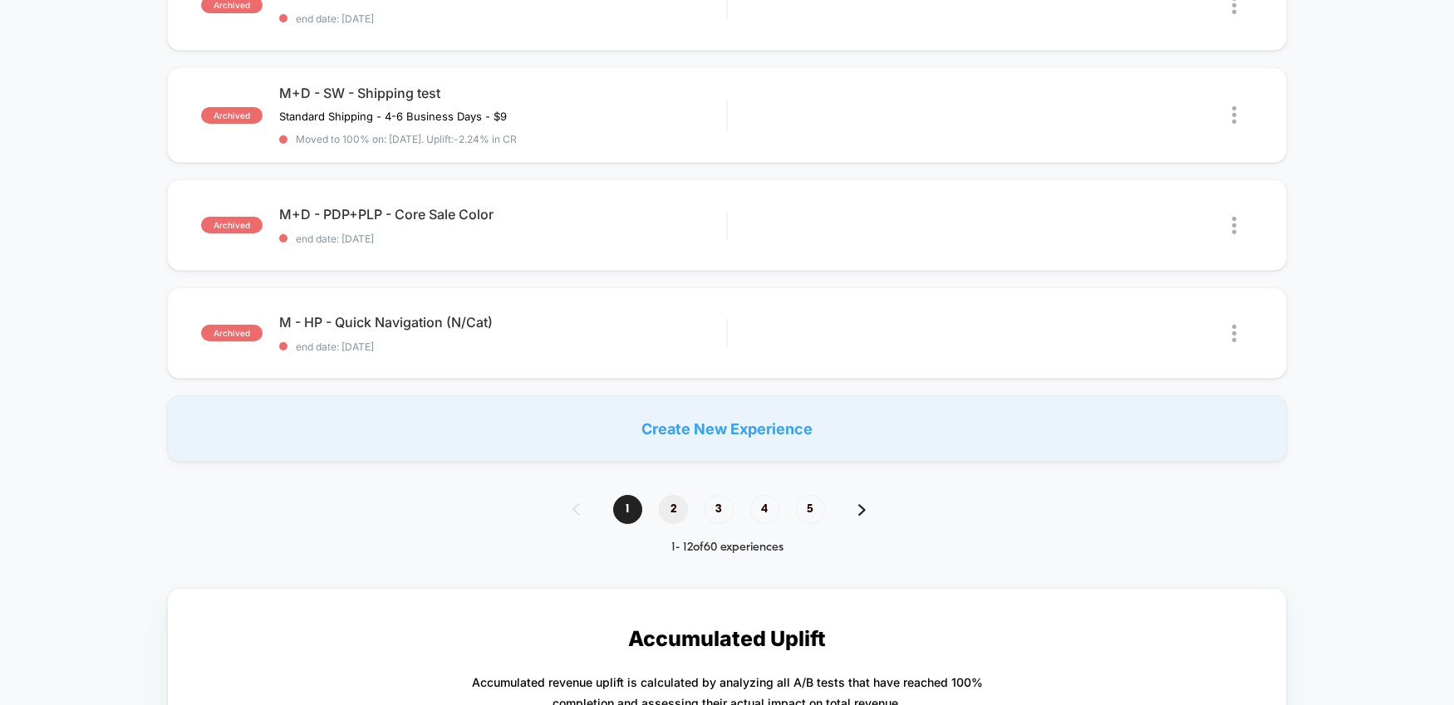
click at [672, 515] on span "2" at bounding box center [673, 509] width 29 height 29
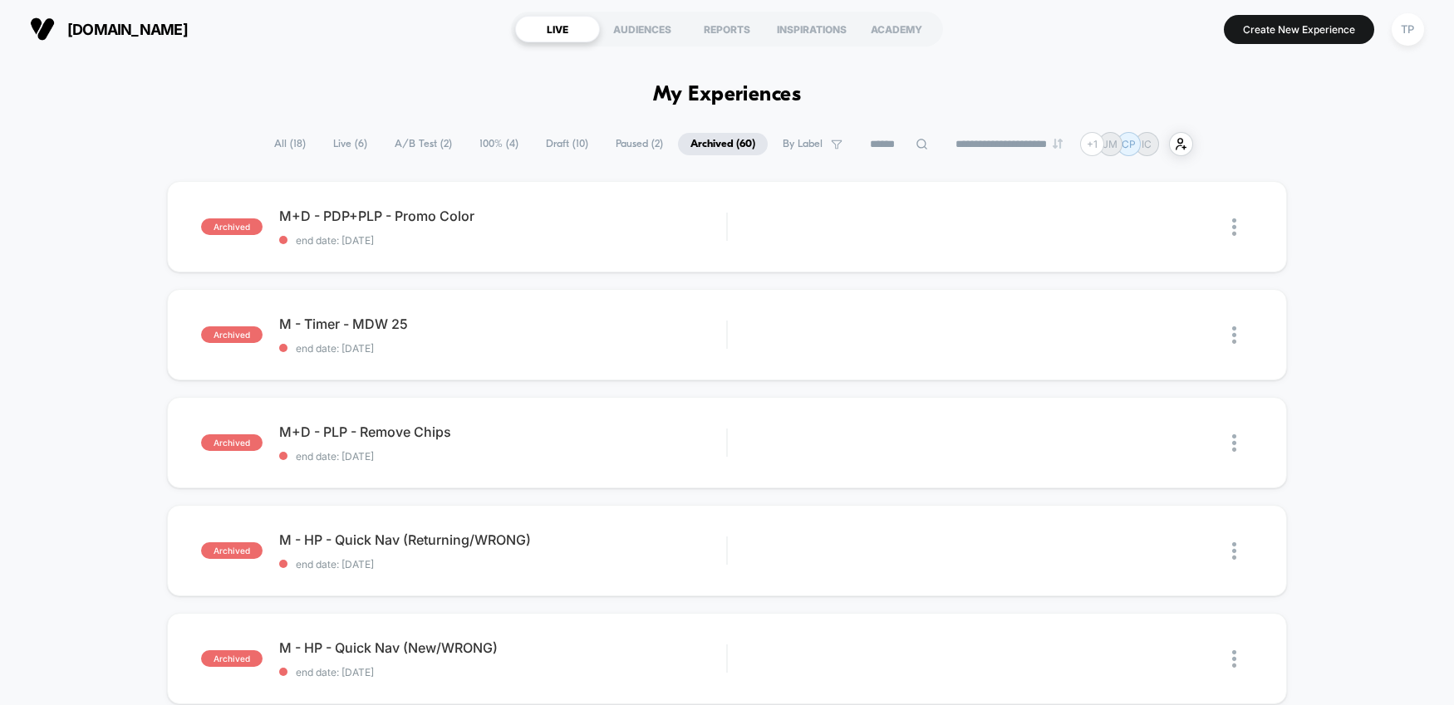
click at [885, 141] on input at bounding box center [898, 145] width 83 height 20
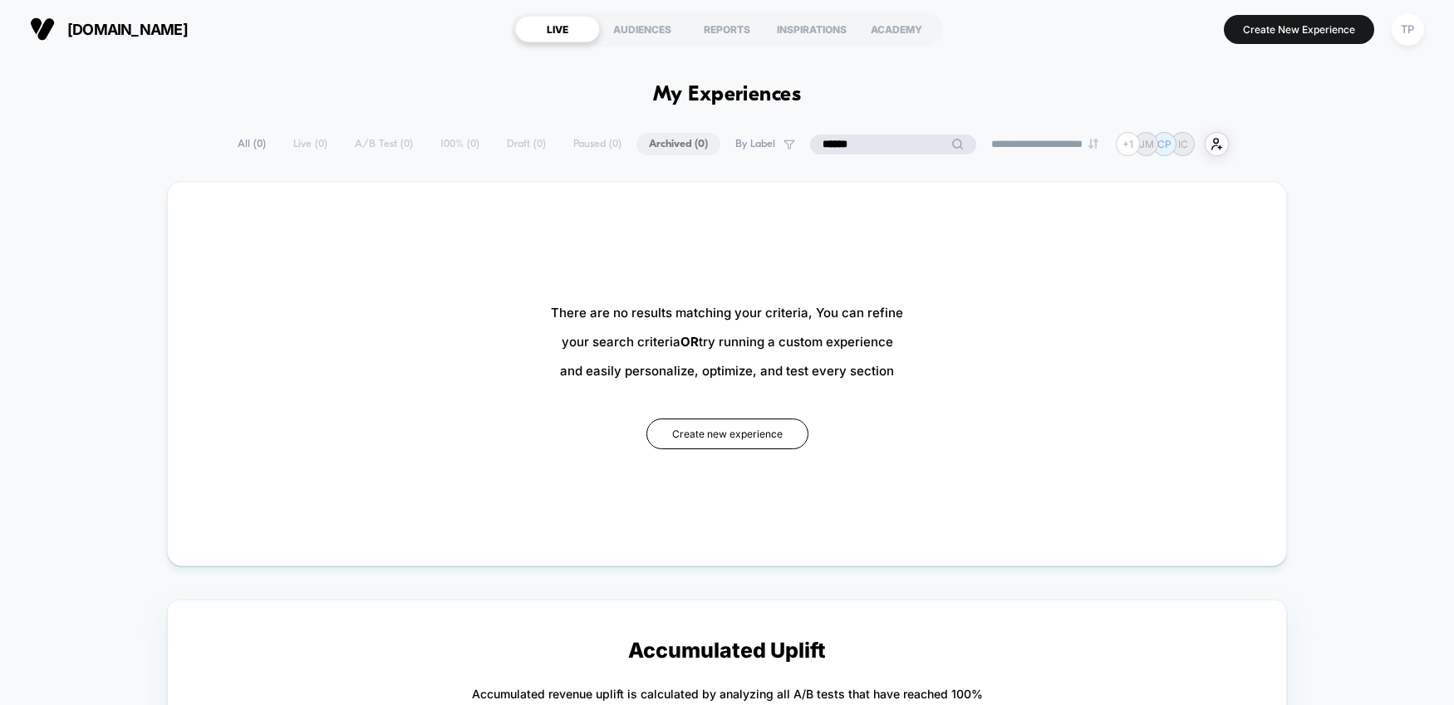
click at [892, 140] on input "******" at bounding box center [893, 145] width 166 height 20
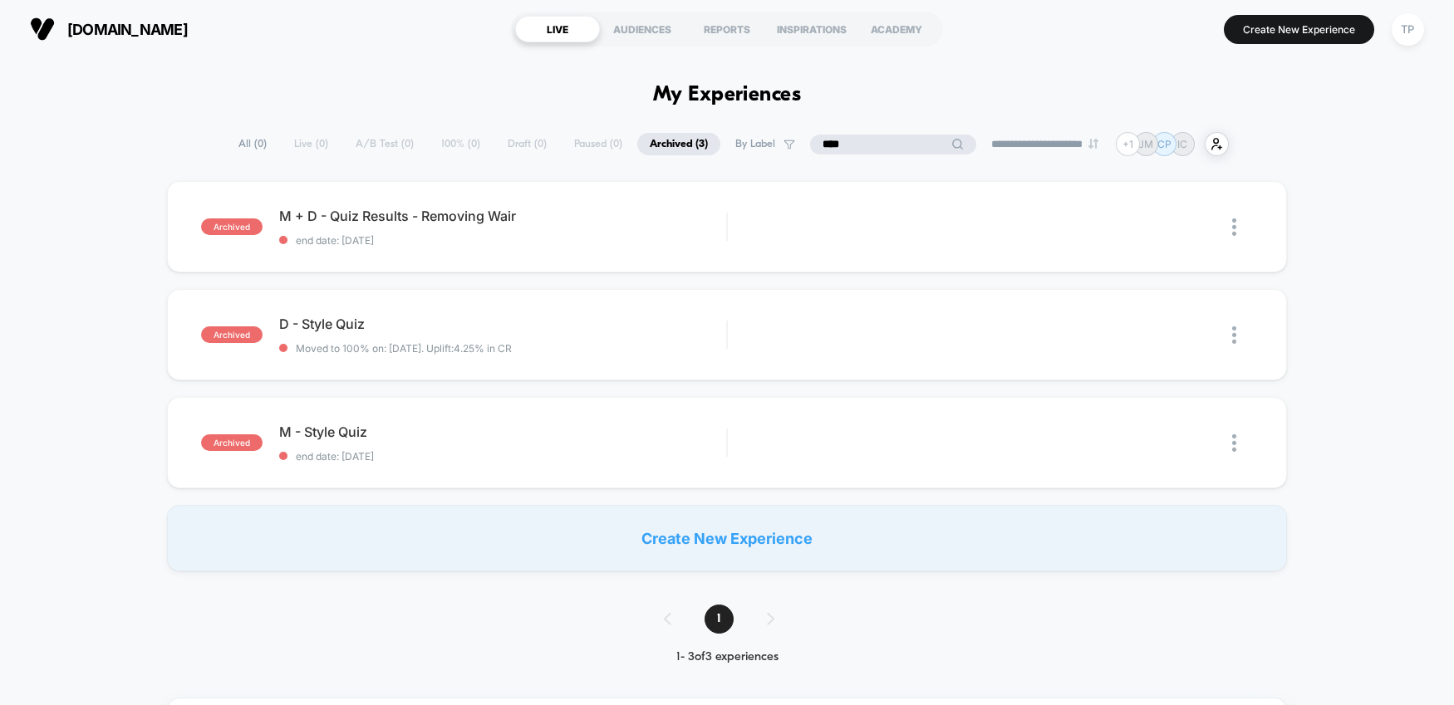
click at [836, 145] on input "****" at bounding box center [893, 145] width 166 height 20
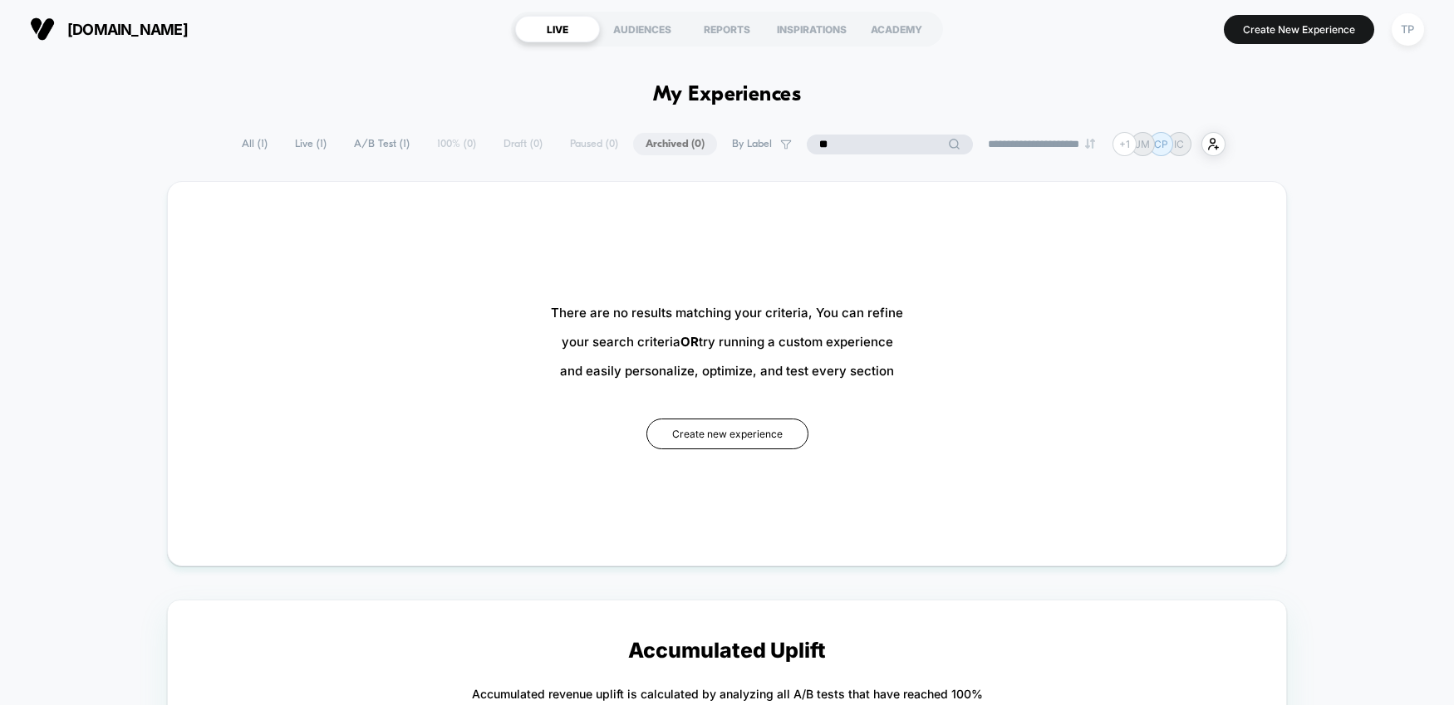
type input "*"
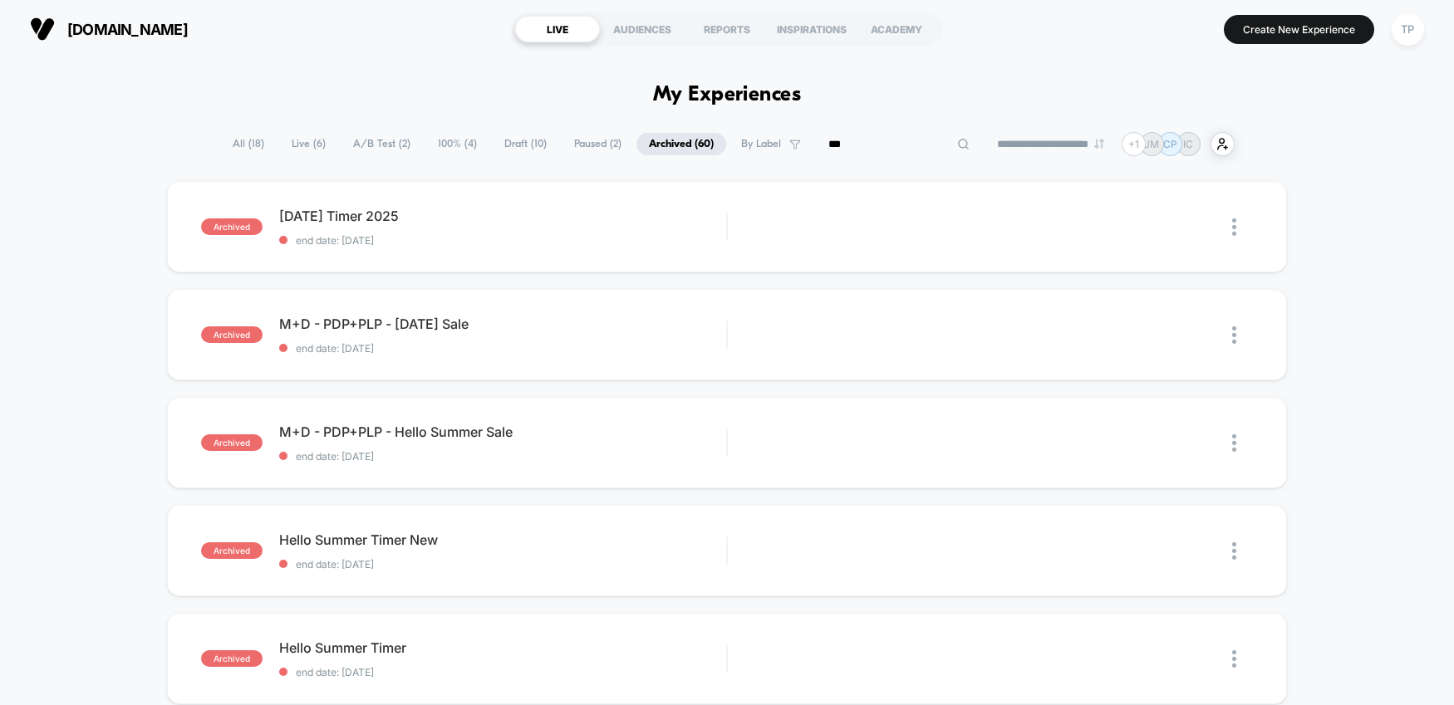
type input "****"
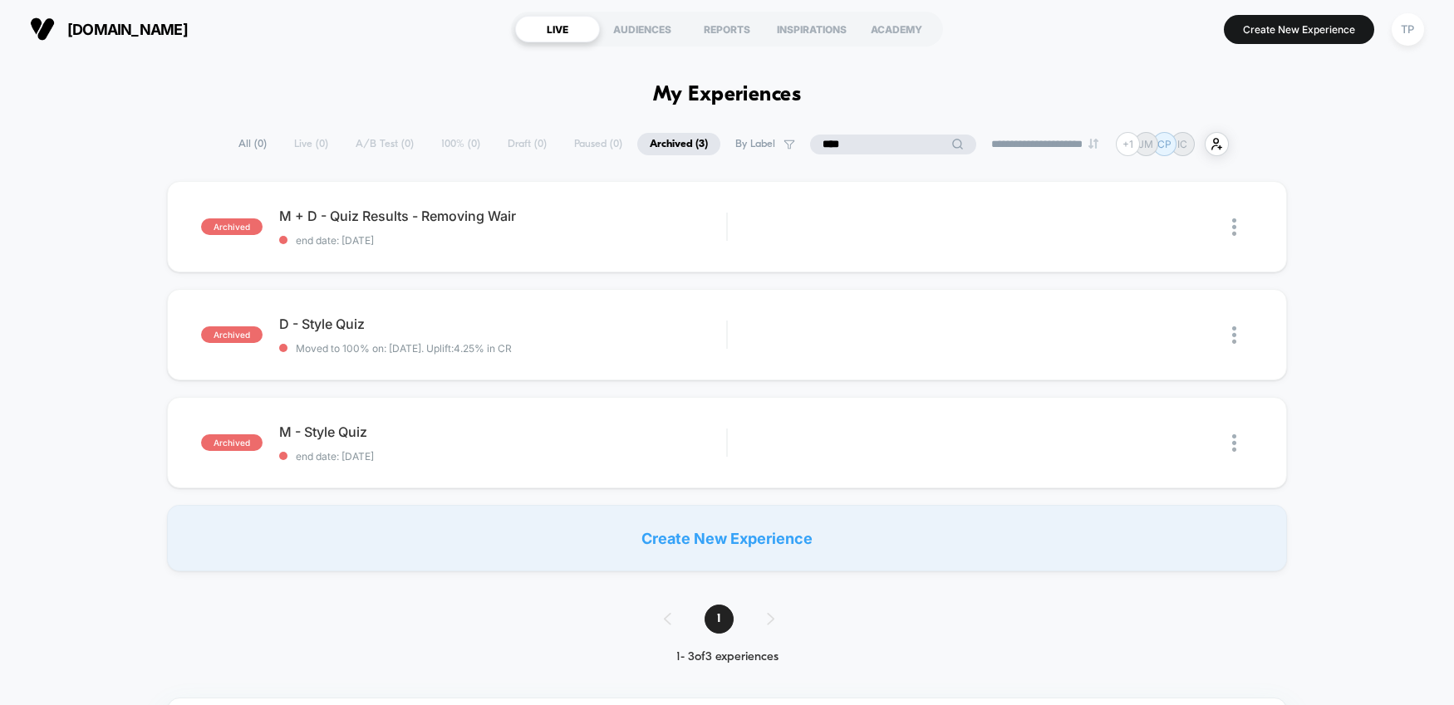
click at [450, 147] on div "**********" at bounding box center [727, 144] width 1003 height 24
click at [495, 140] on div "**********" at bounding box center [726, 144] width 919 height 24
click at [487, 141] on div "**********" at bounding box center [726, 144] width 919 height 24
click at [476, 289] on div "archived D - Style Quiz Moved to 100% on: [DATE] . Uplift: 4.25% in CR Edit Dup…" at bounding box center [727, 334] width 1120 height 91
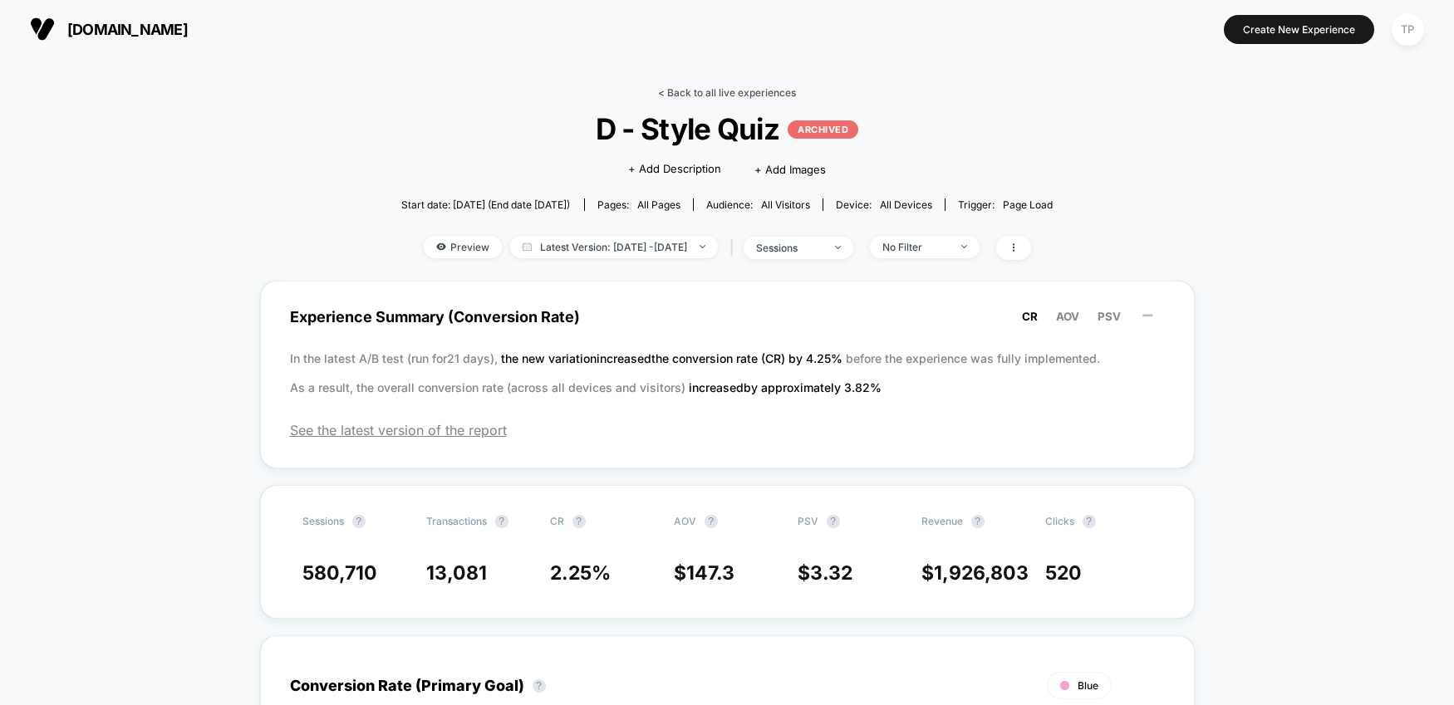
click at [678, 87] on link "< Back to all live experiences" at bounding box center [727, 92] width 138 height 12
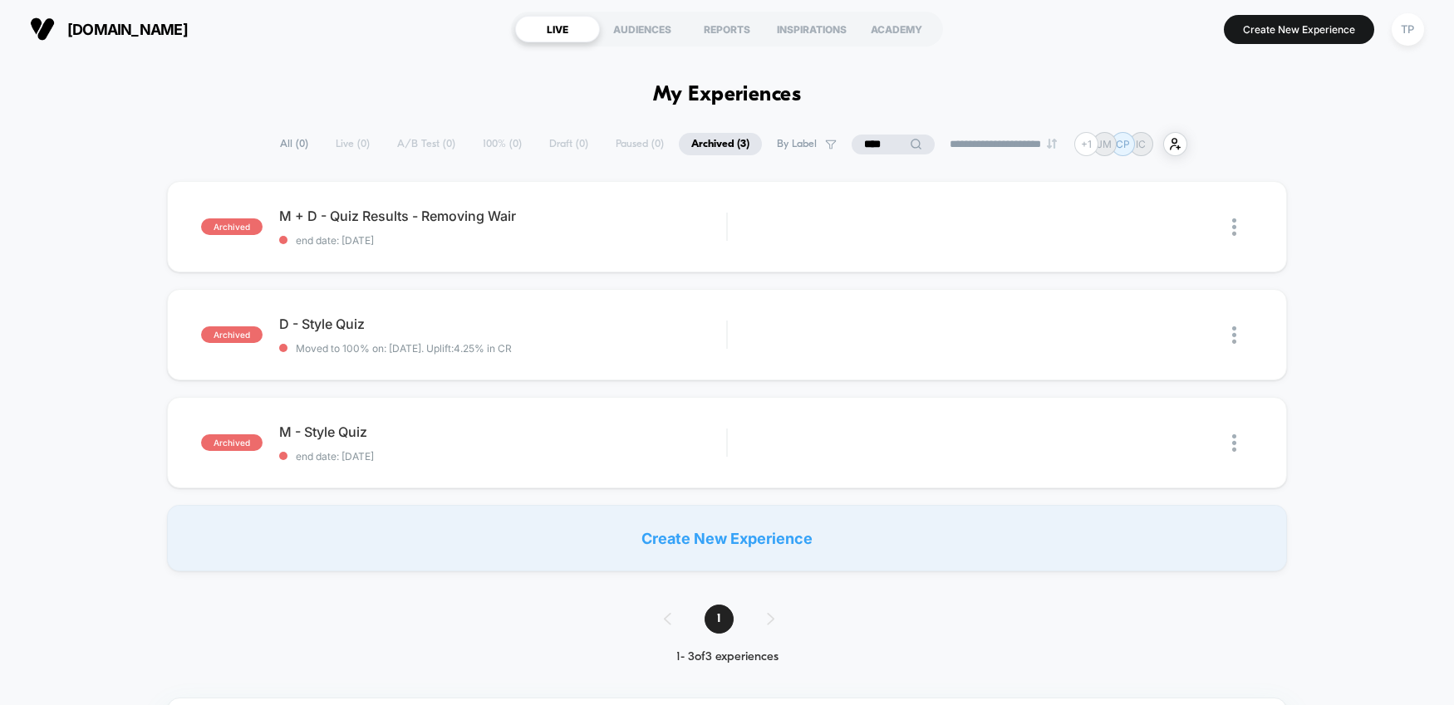
click at [282, 137] on span "All ( 0 )" at bounding box center [293, 144] width 53 height 22
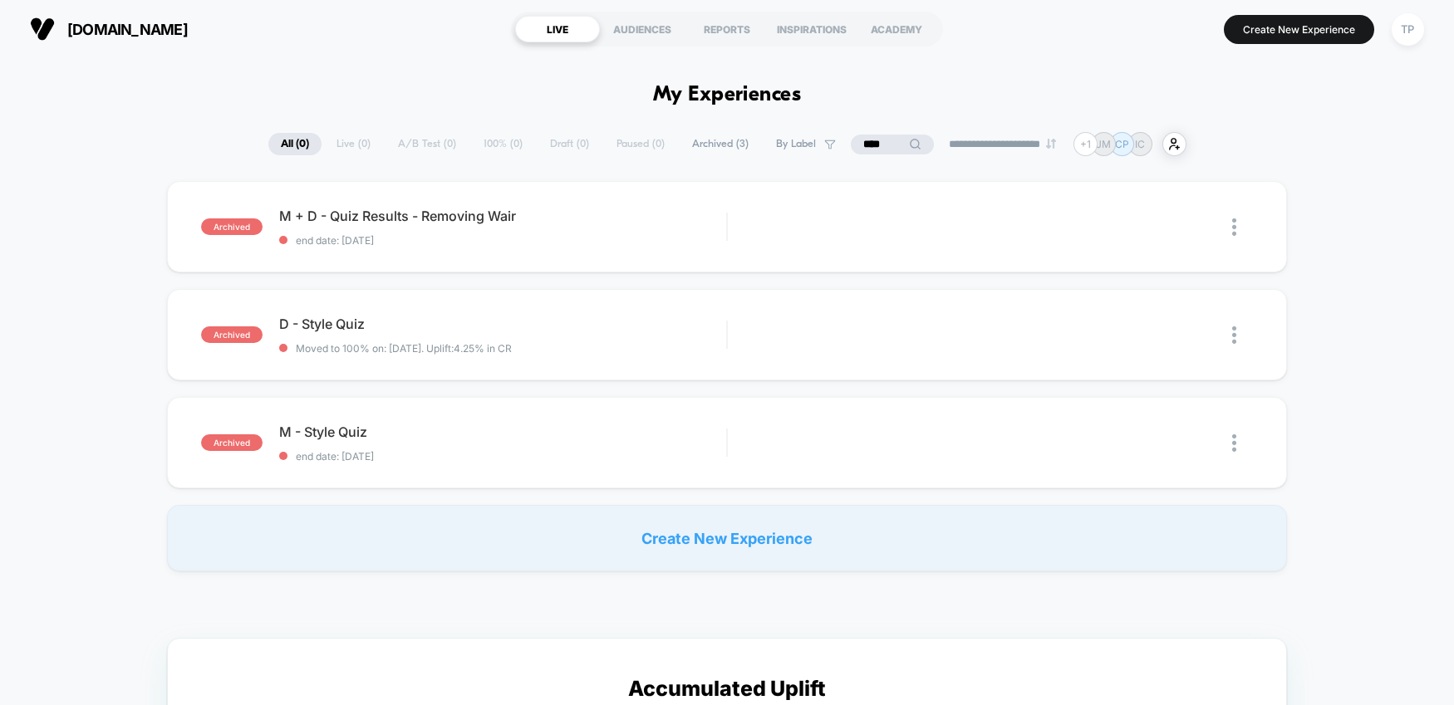
click at [483, 145] on div "**********" at bounding box center [727, 144] width 918 height 24
click at [873, 142] on input "****" at bounding box center [892, 145] width 166 height 20
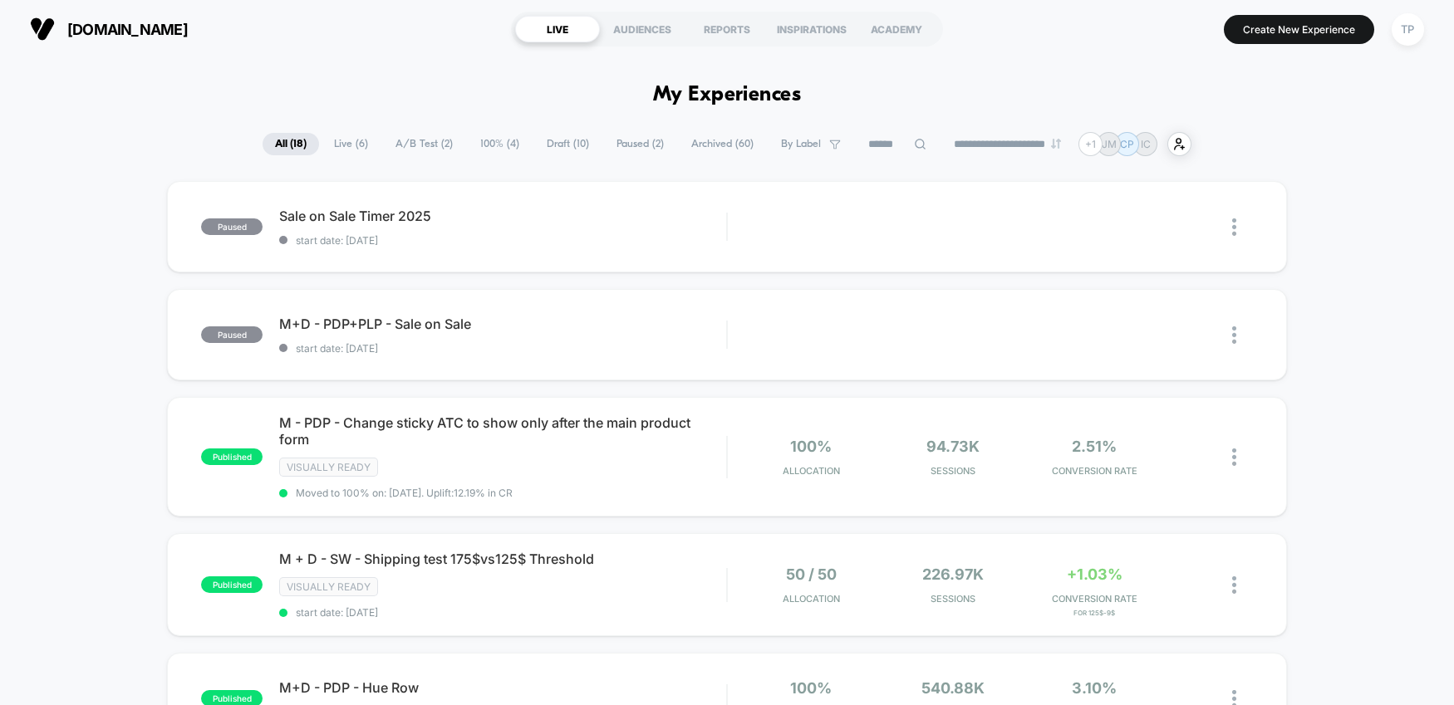
click at [493, 145] on span "100% ( 4 )" at bounding box center [500, 144] width 64 height 22
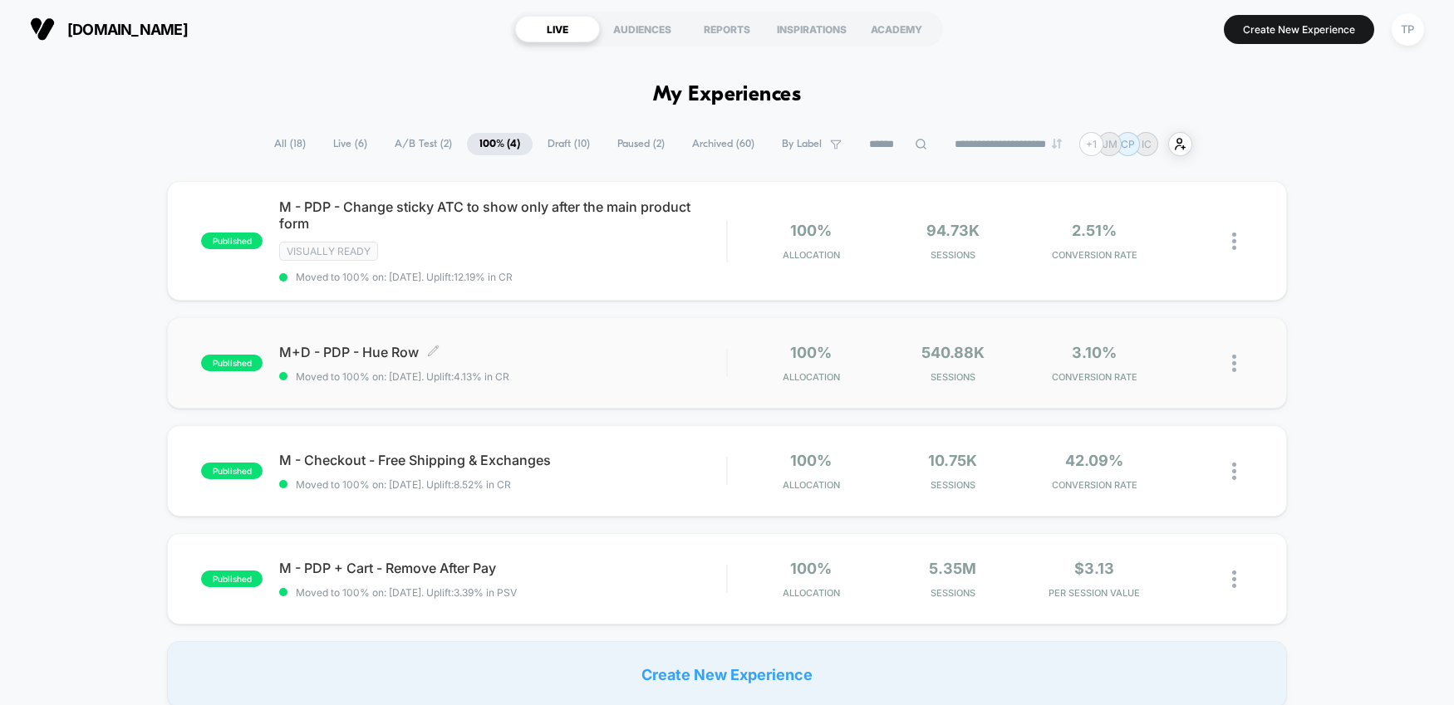
click at [393, 345] on span "M+D - PDP - Hue Row Click to edit experience details" at bounding box center [502, 352] width 447 height 17
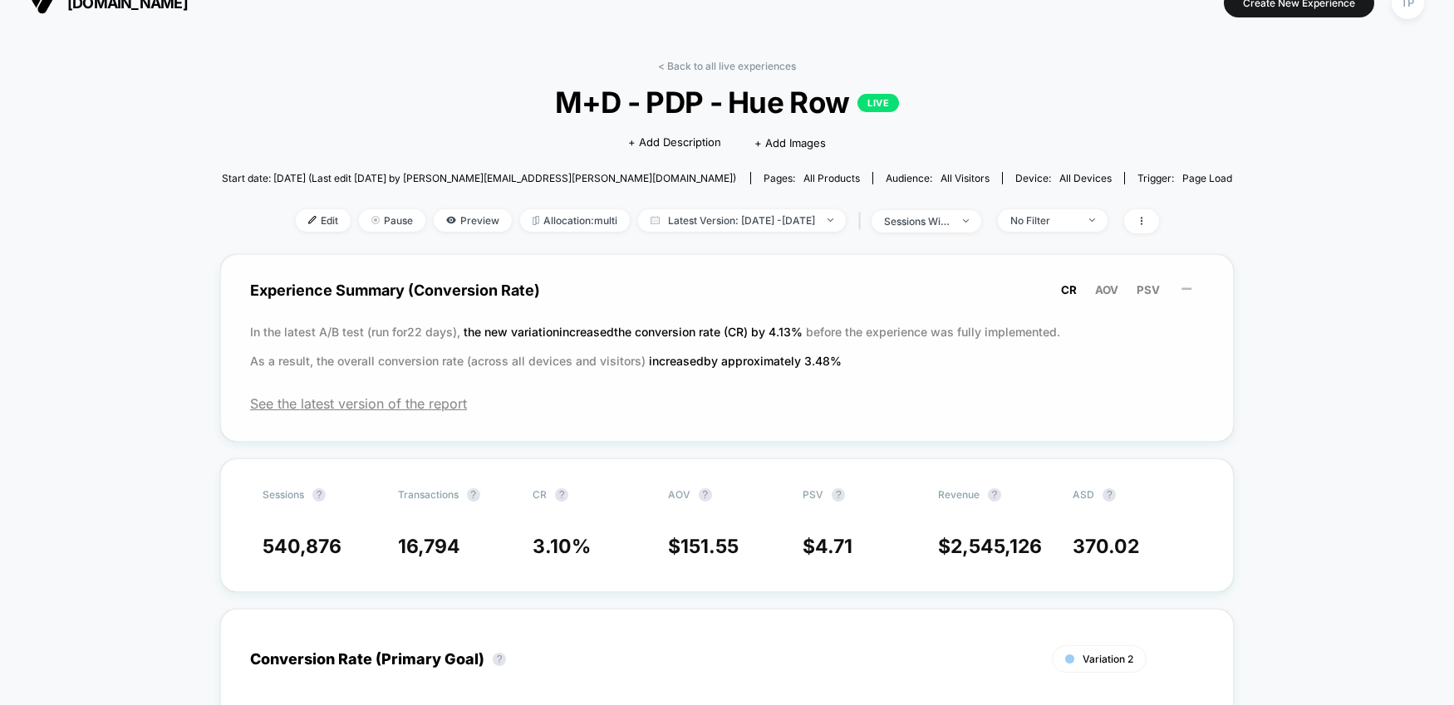
scroll to position [32, 0]
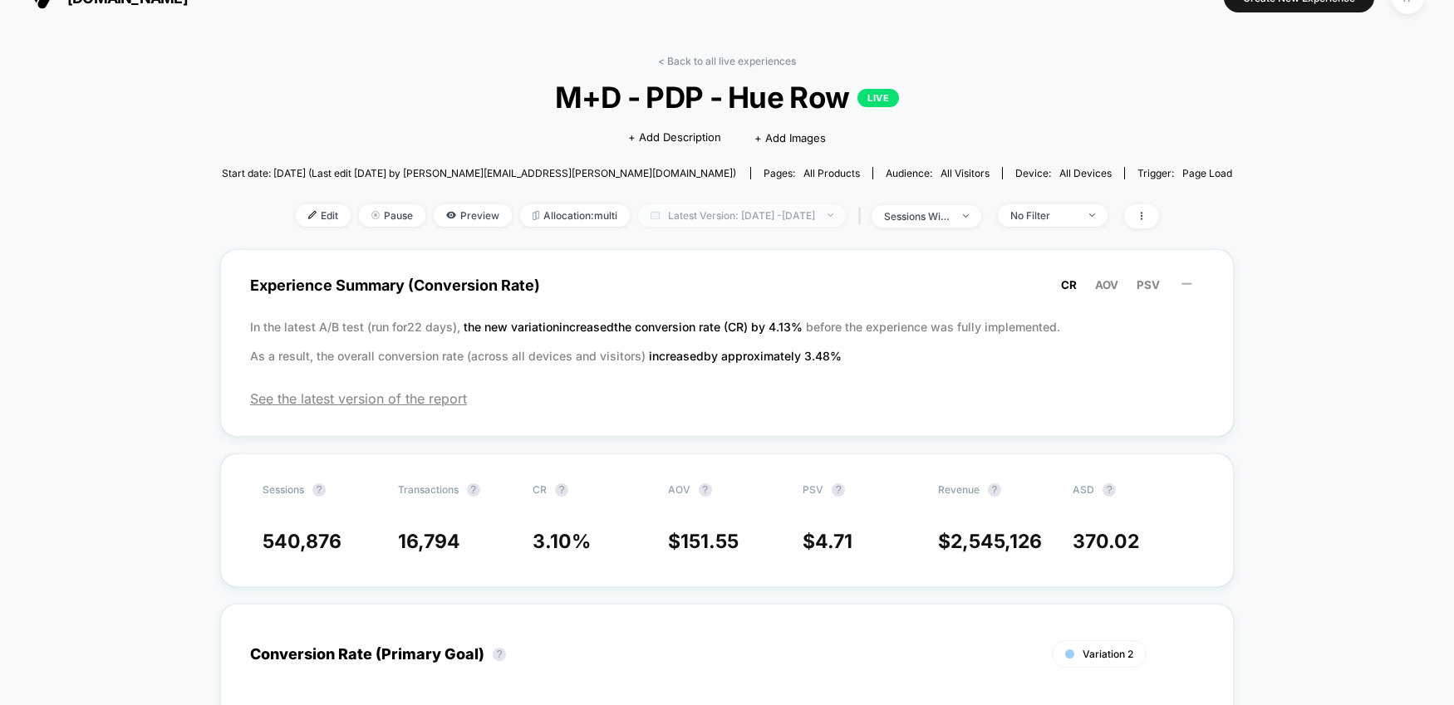
click at [846, 208] on span "Latest Version: [DATE] - [DATE]" at bounding box center [742, 215] width 208 height 22
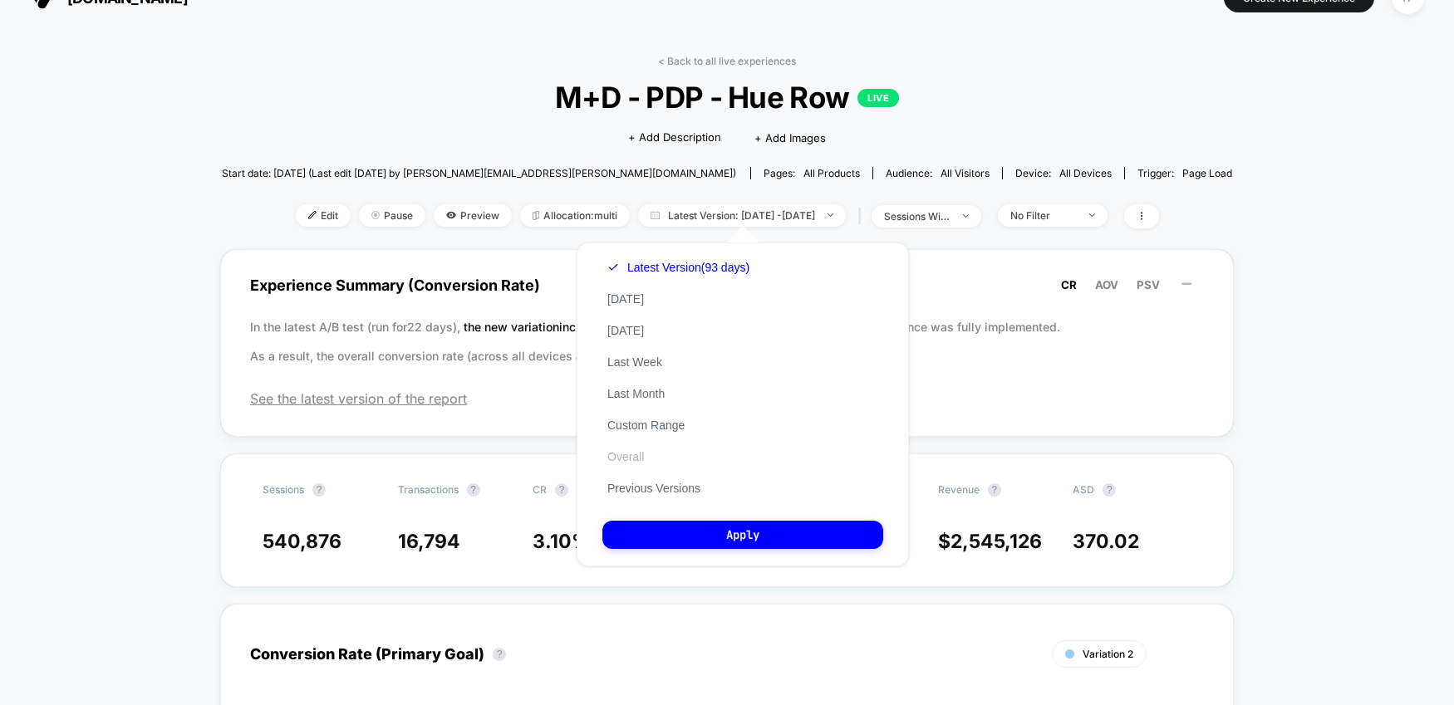
click at [631, 454] on button "Overall" at bounding box center [625, 456] width 47 height 15
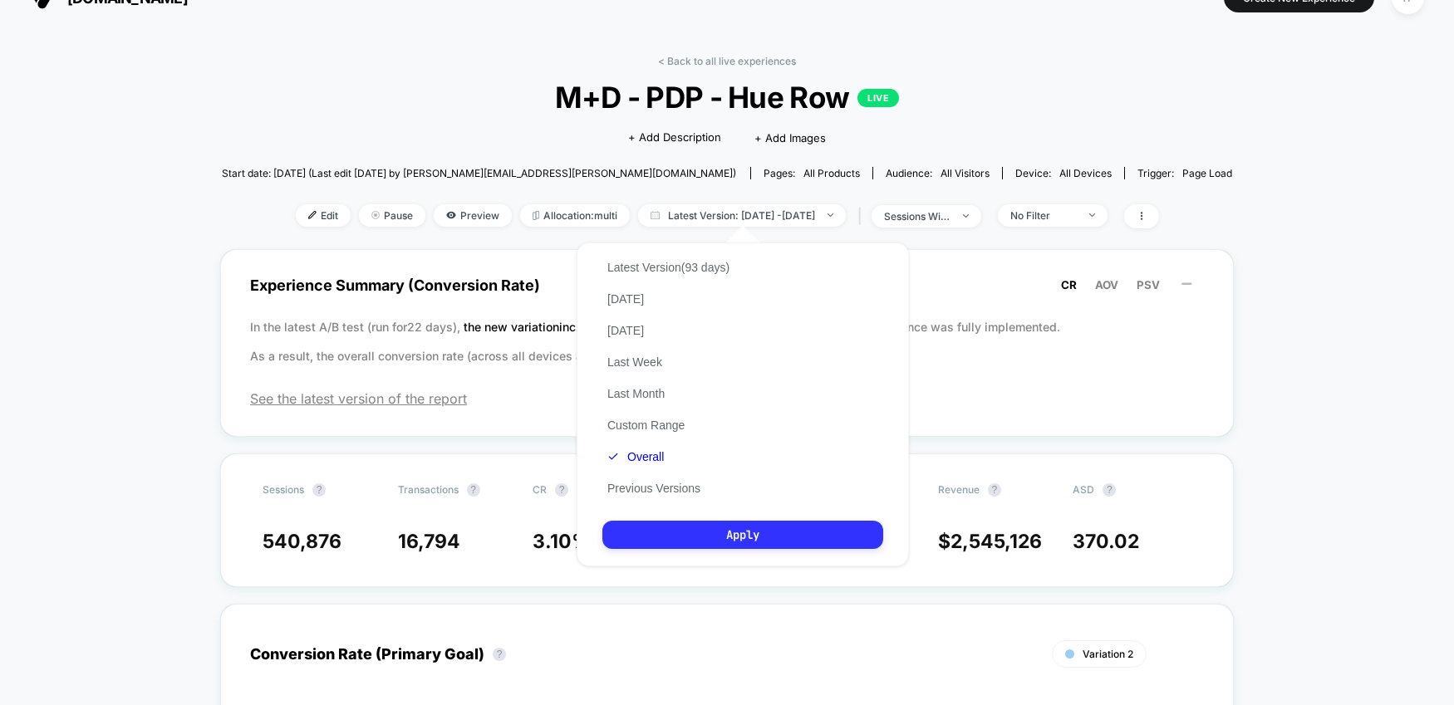
click at [737, 532] on button "Apply" at bounding box center [742, 535] width 281 height 28
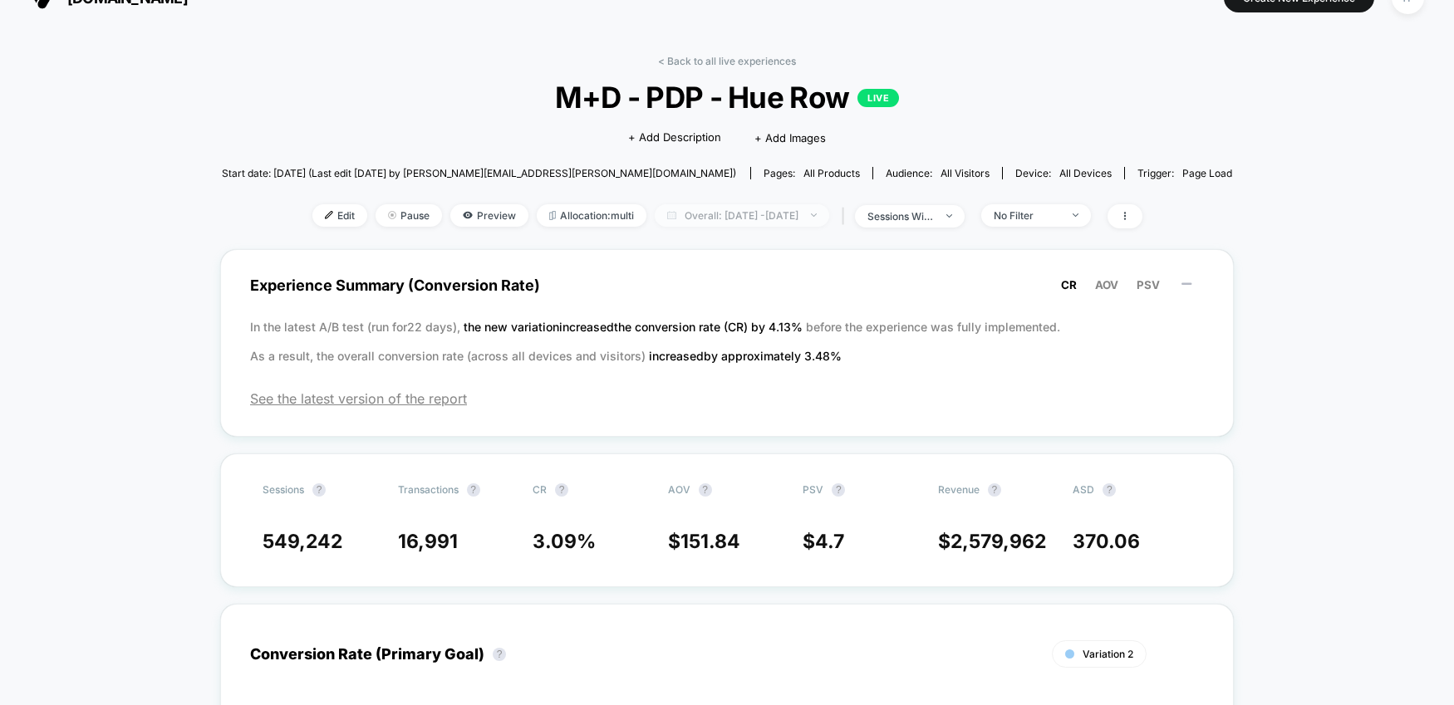
click at [816, 213] on img at bounding box center [814, 214] width 6 height 3
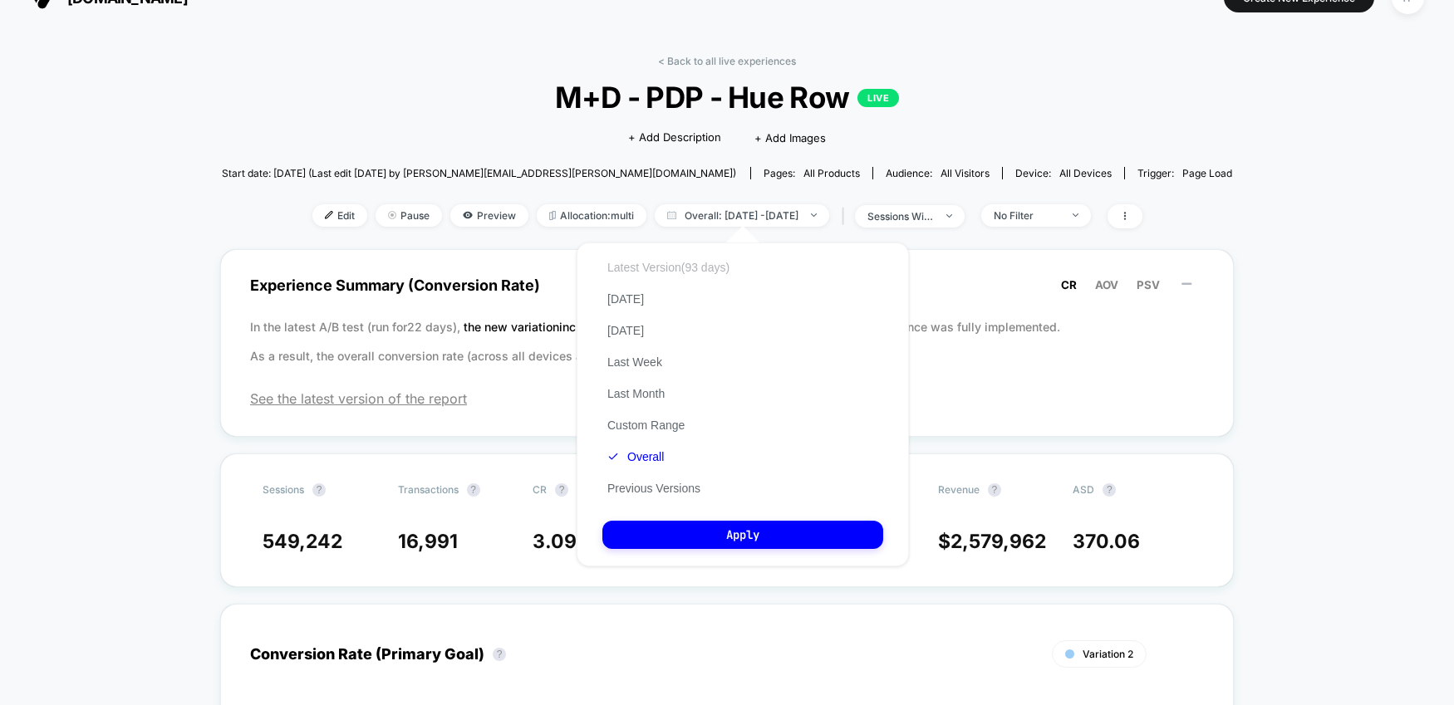
click at [708, 266] on button "Latest Version (93 days)" at bounding box center [668, 267] width 132 height 15
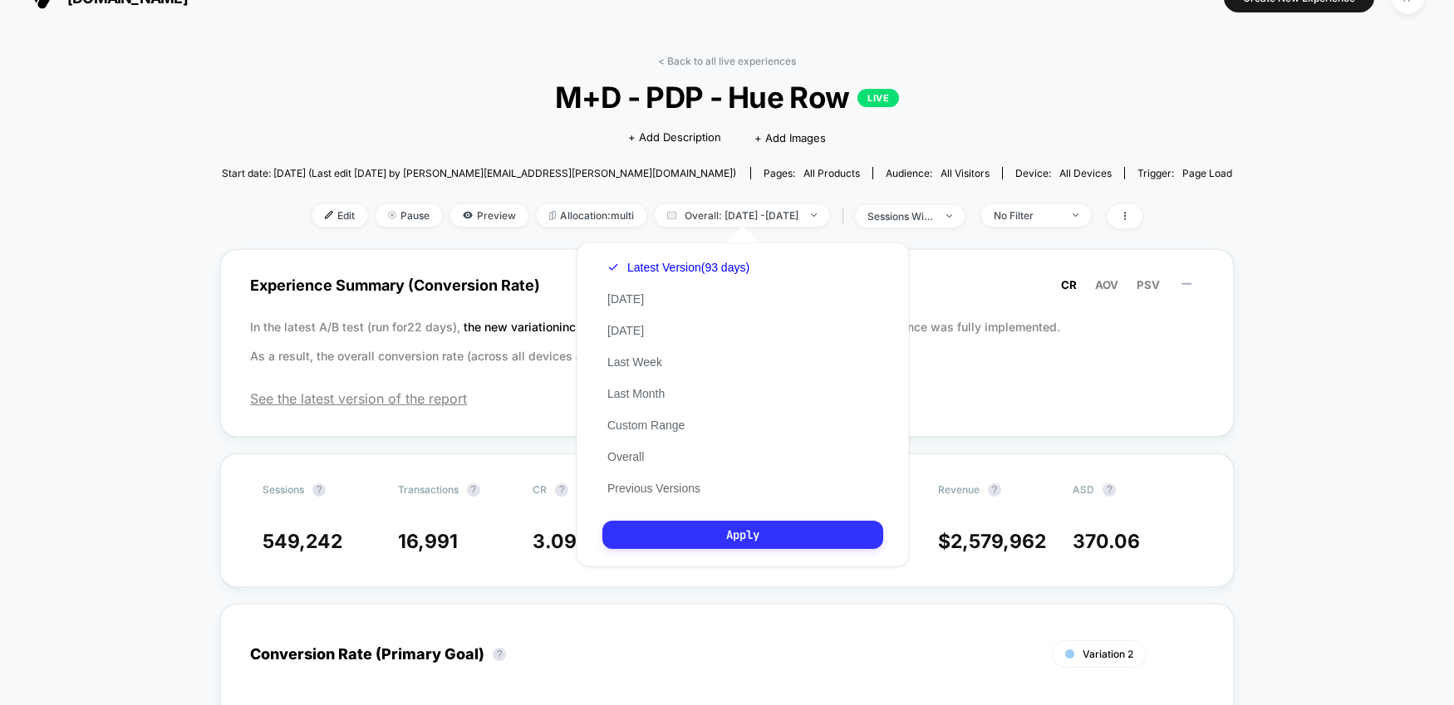
click at [738, 528] on button "Apply" at bounding box center [742, 535] width 281 height 28
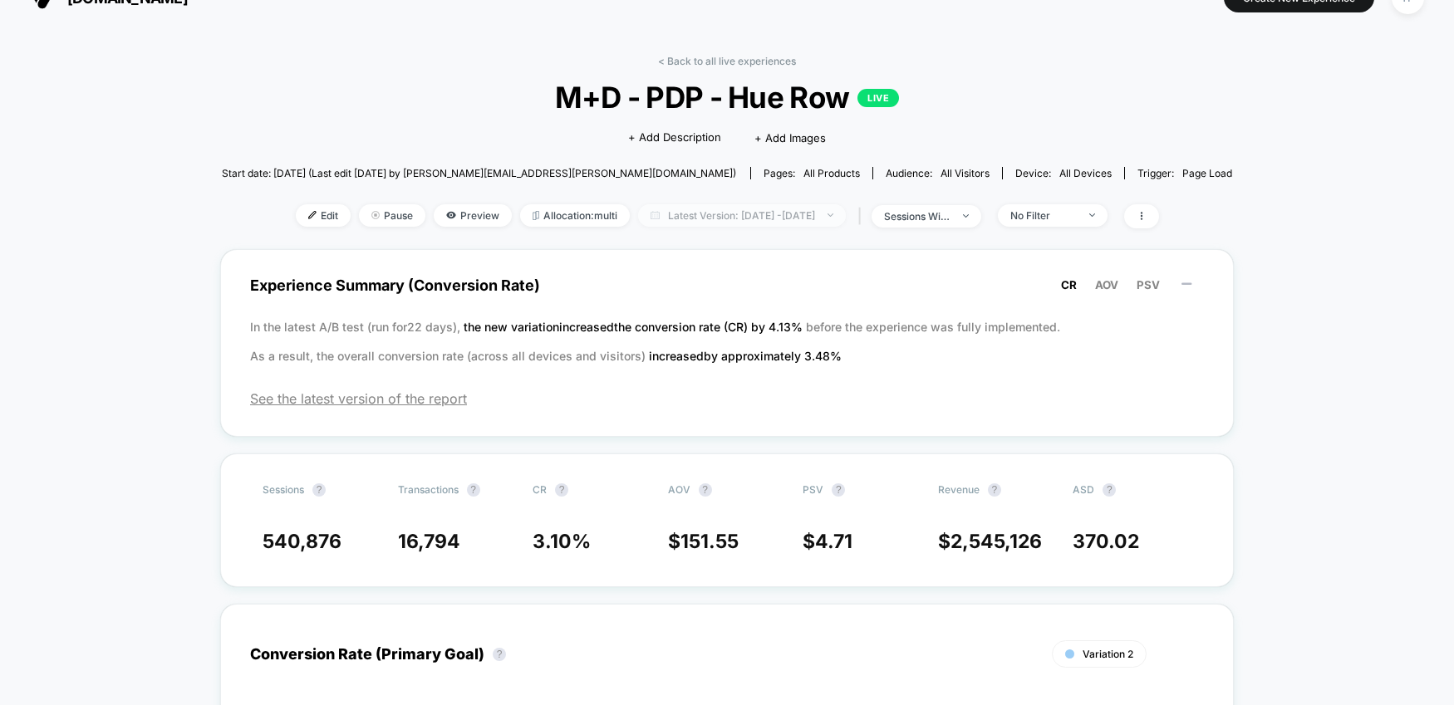
click at [829, 211] on span "Latest Version: [DATE] - [DATE]" at bounding box center [742, 215] width 208 height 22
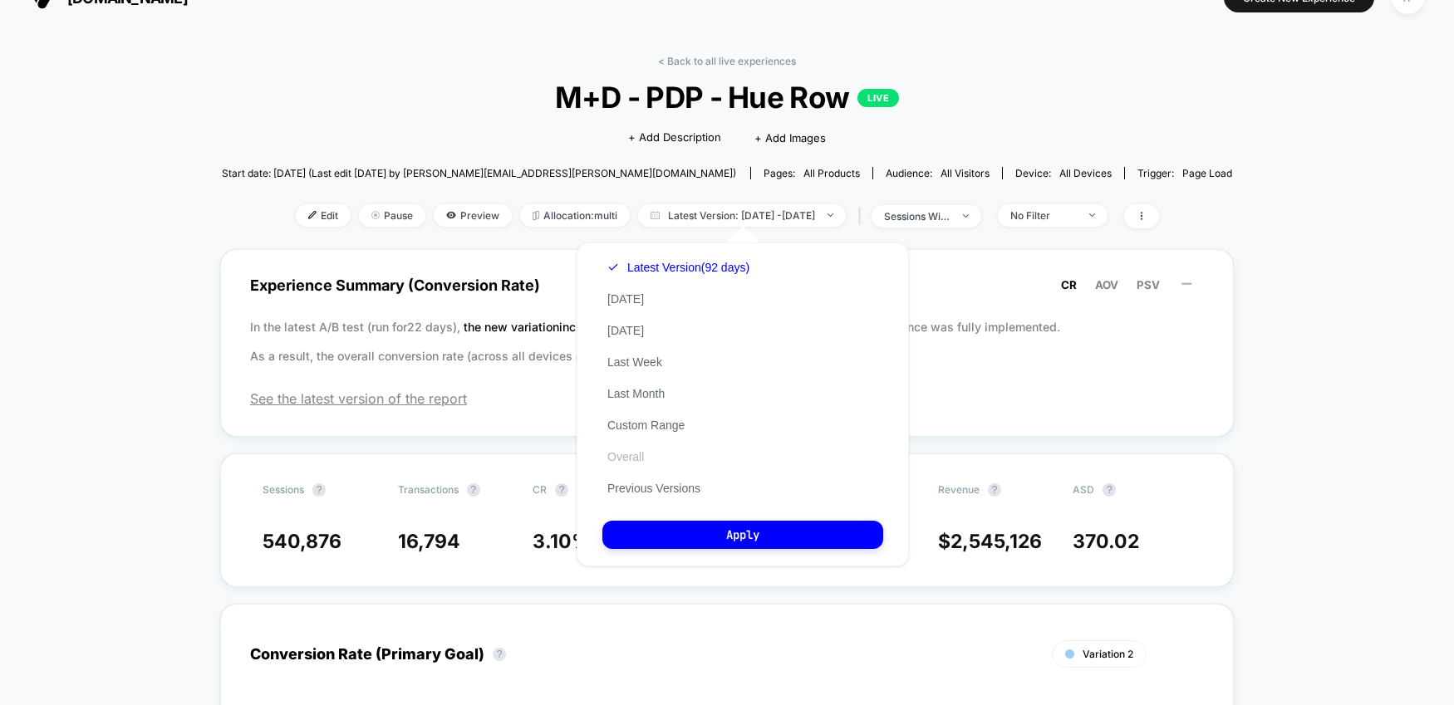
click at [633, 454] on button "Overall" at bounding box center [625, 456] width 47 height 15
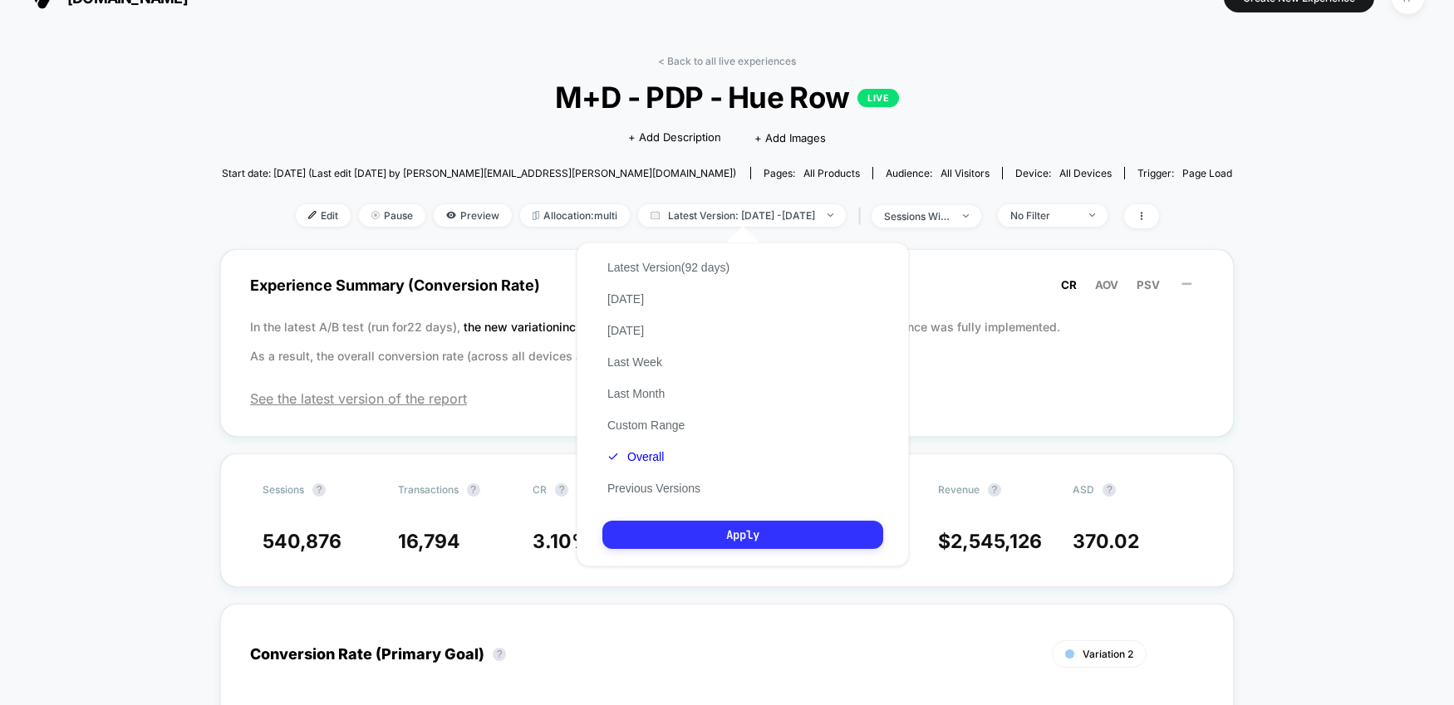
click at [695, 524] on button "Apply" at bounding box center [742, 535] width 281 height 28
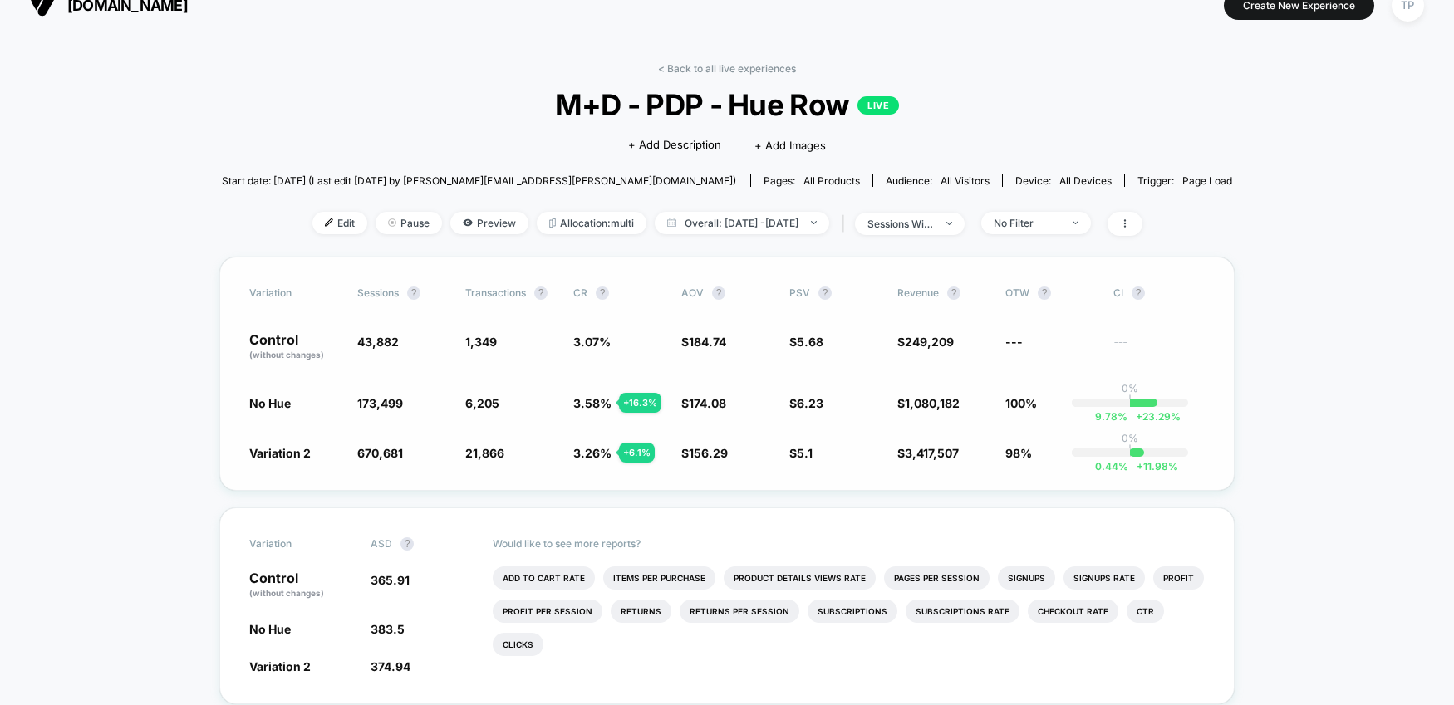
scroll to position [28, 0]
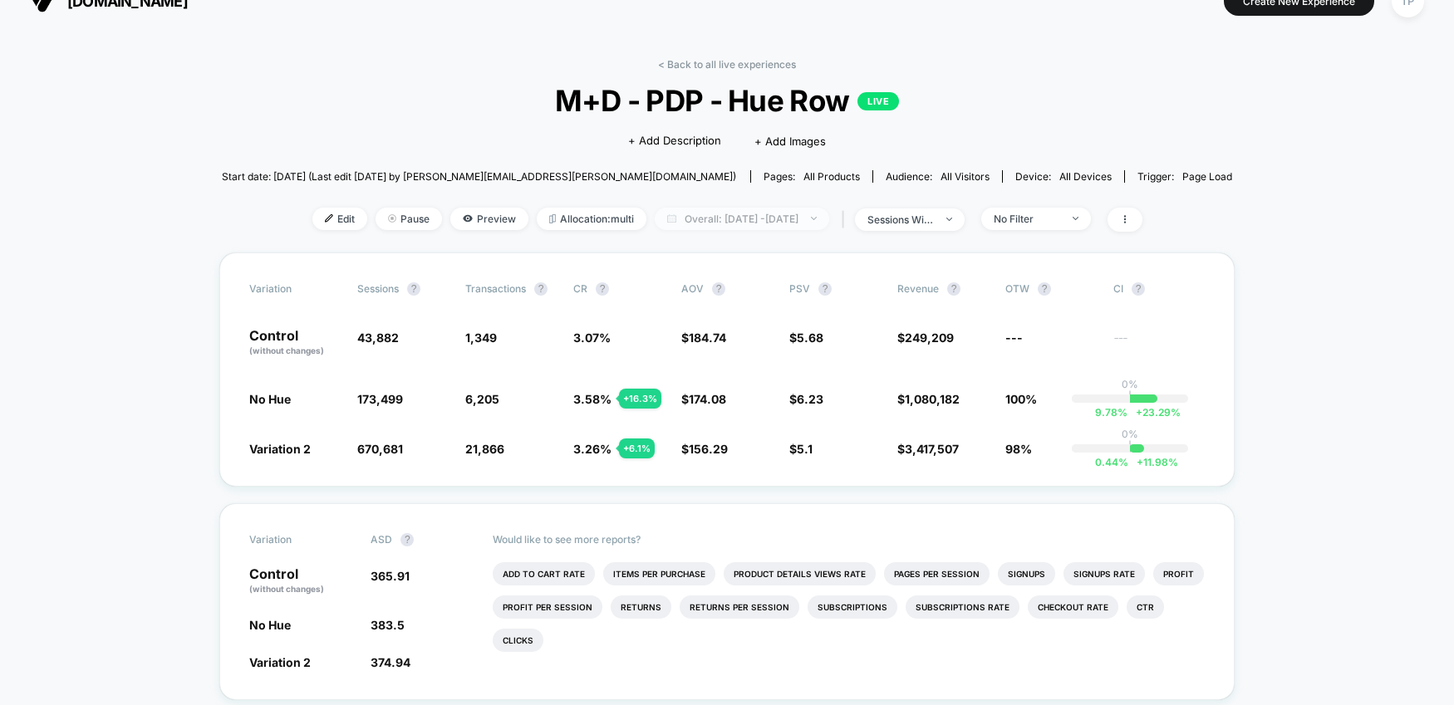
click at [829, 223] on span "Overall: [DATE] - [DATE]" at bounding box center [742, 219] width 174 height 22
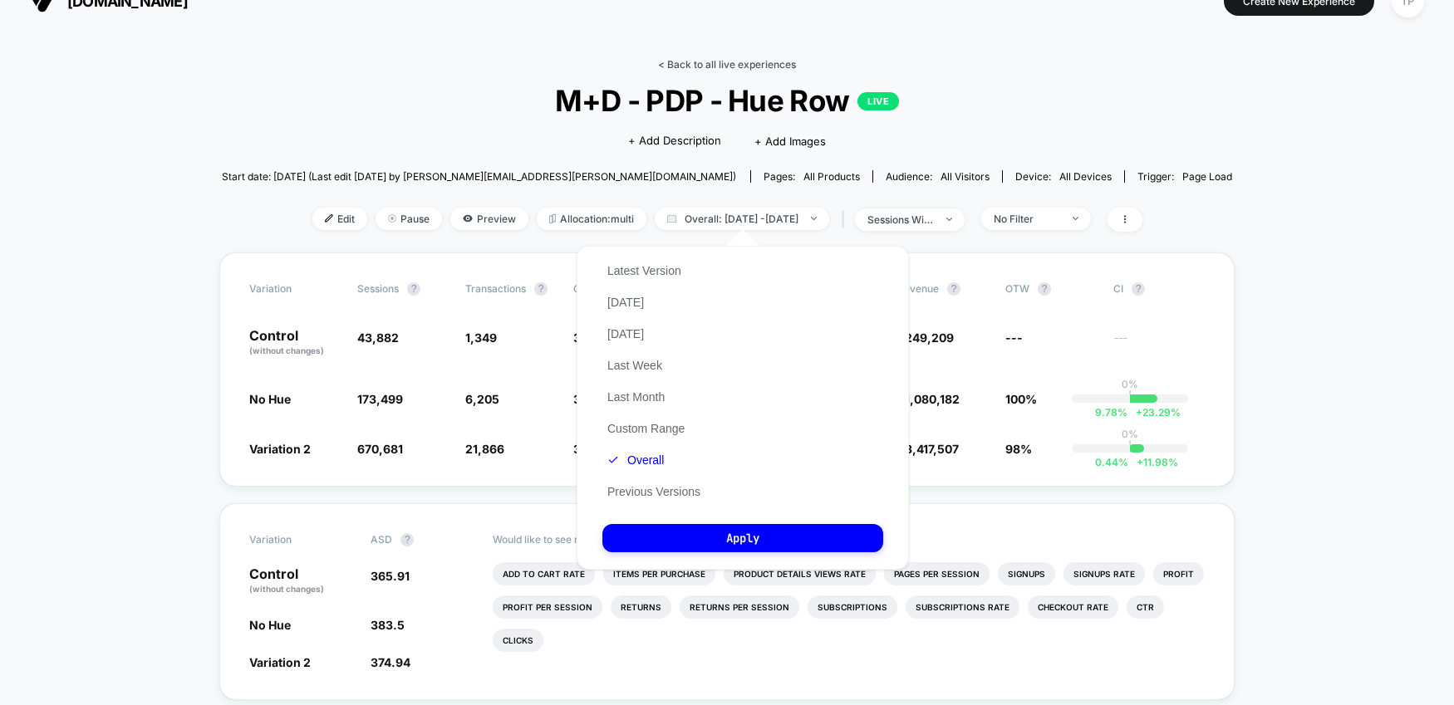
click at [694, 64] on link "< Back to all live experiences" at bounding box center [727, 64] width 138 height 12
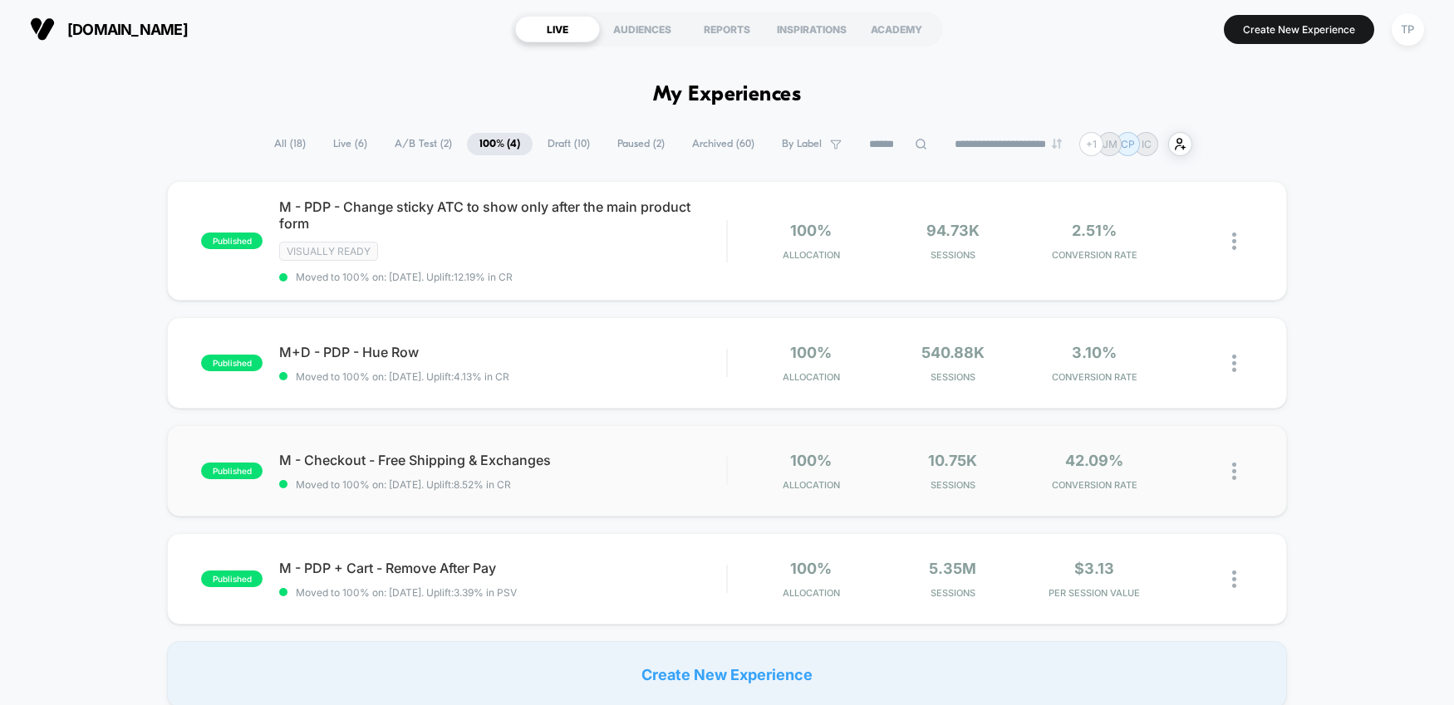
click at [588, 444] on div "published M - Checkout - Free Shipping & Exchanges Moved to 100% on: [DATE] . U…" at bounding box center [727, 470] width 1120 height 91
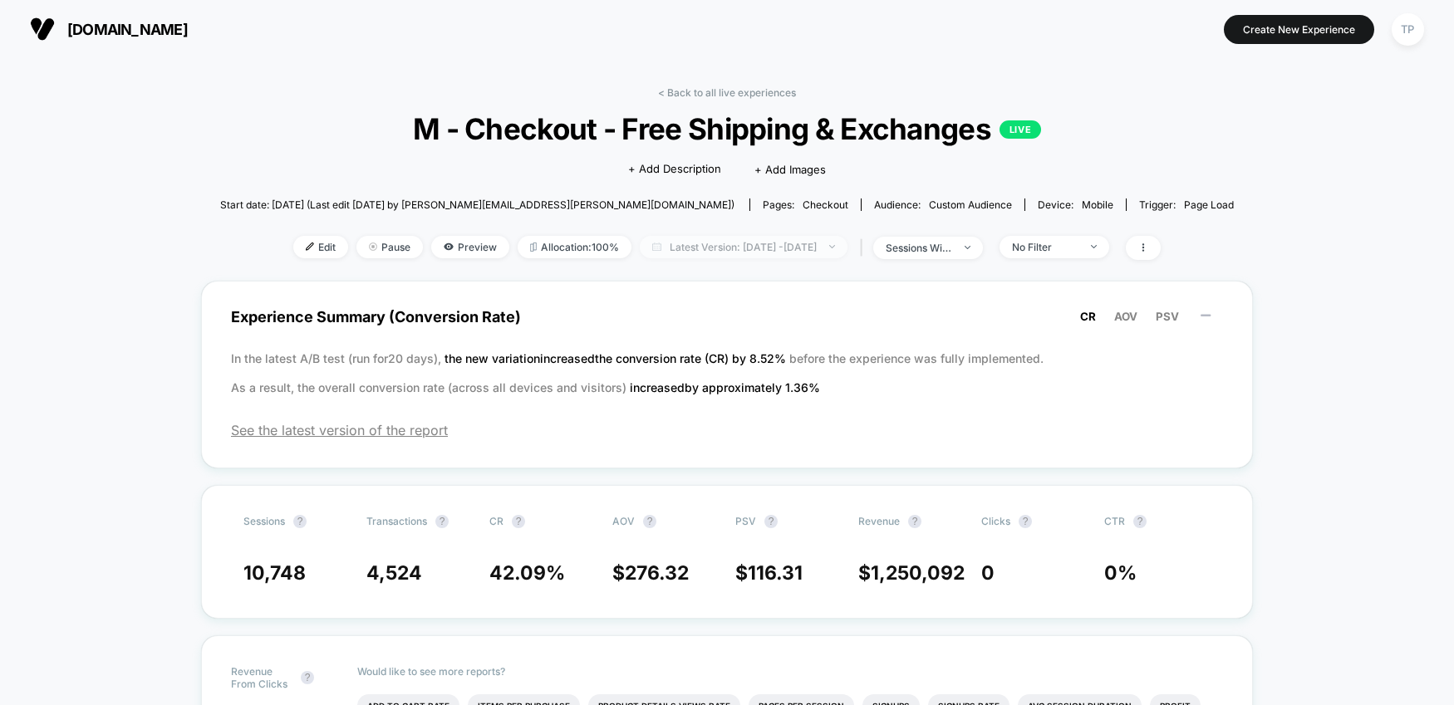
click at [656, 242] on span "Latest Version: [DATE] - [DATE]" at bounding box center [744, 247] width 208 height 22
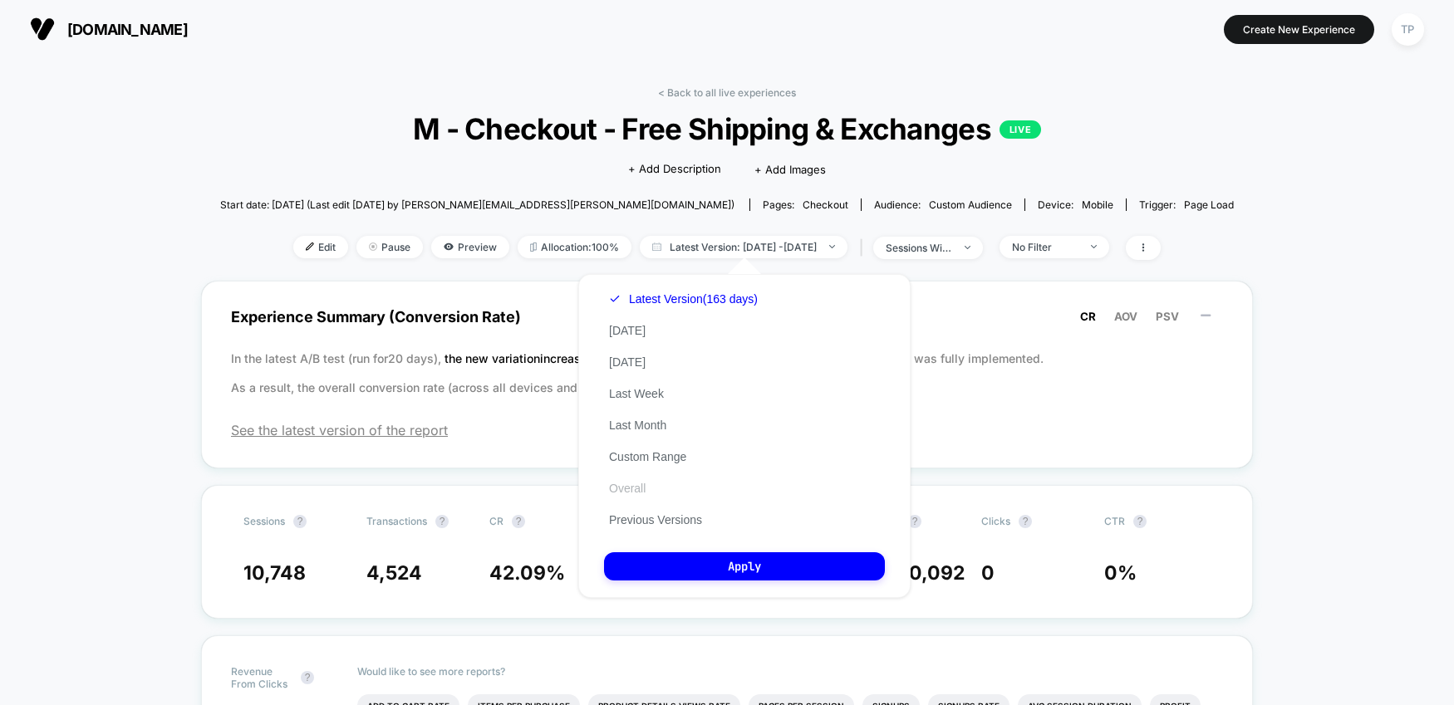
click at [647, 489] on button "Overall" at bounding box center [627, 488] width 47 height 15
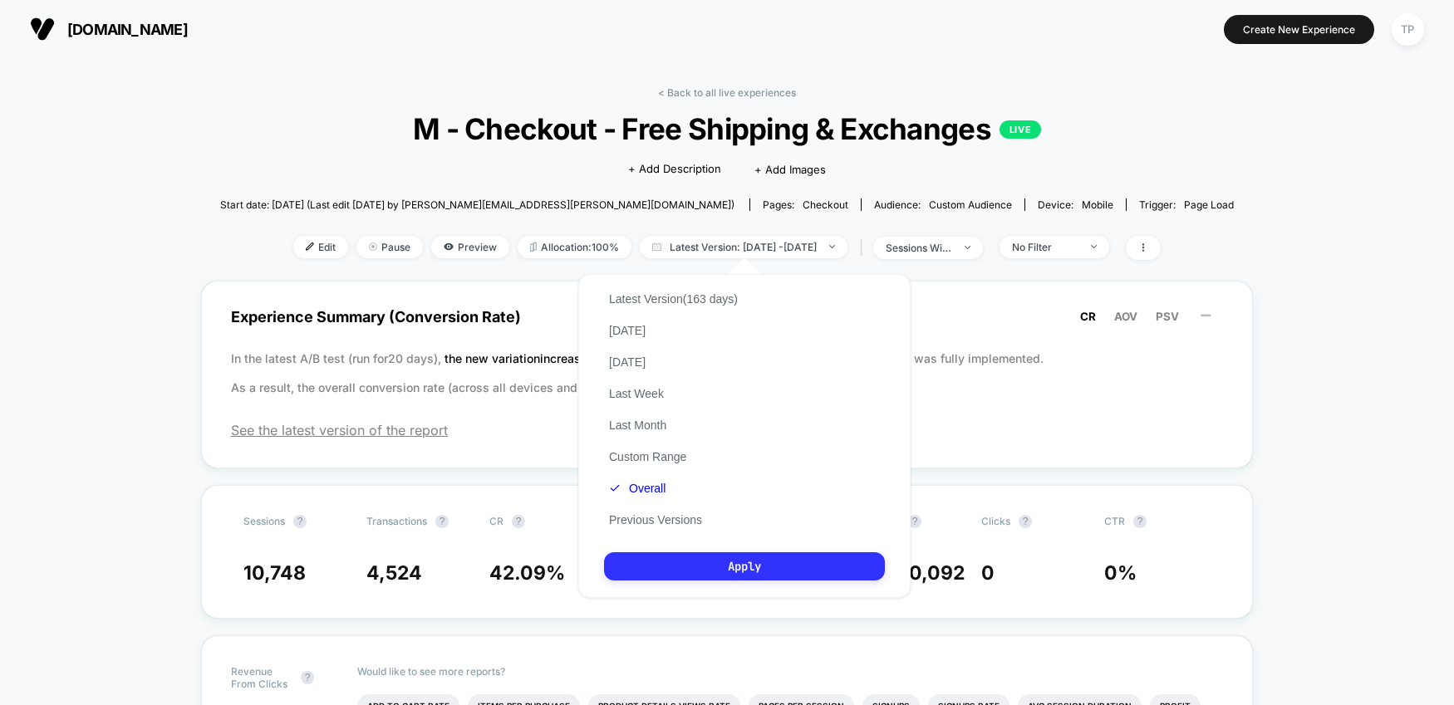
click at [681, 570] on button "Apply" at bounding box center [744, 566] width 281 height 28
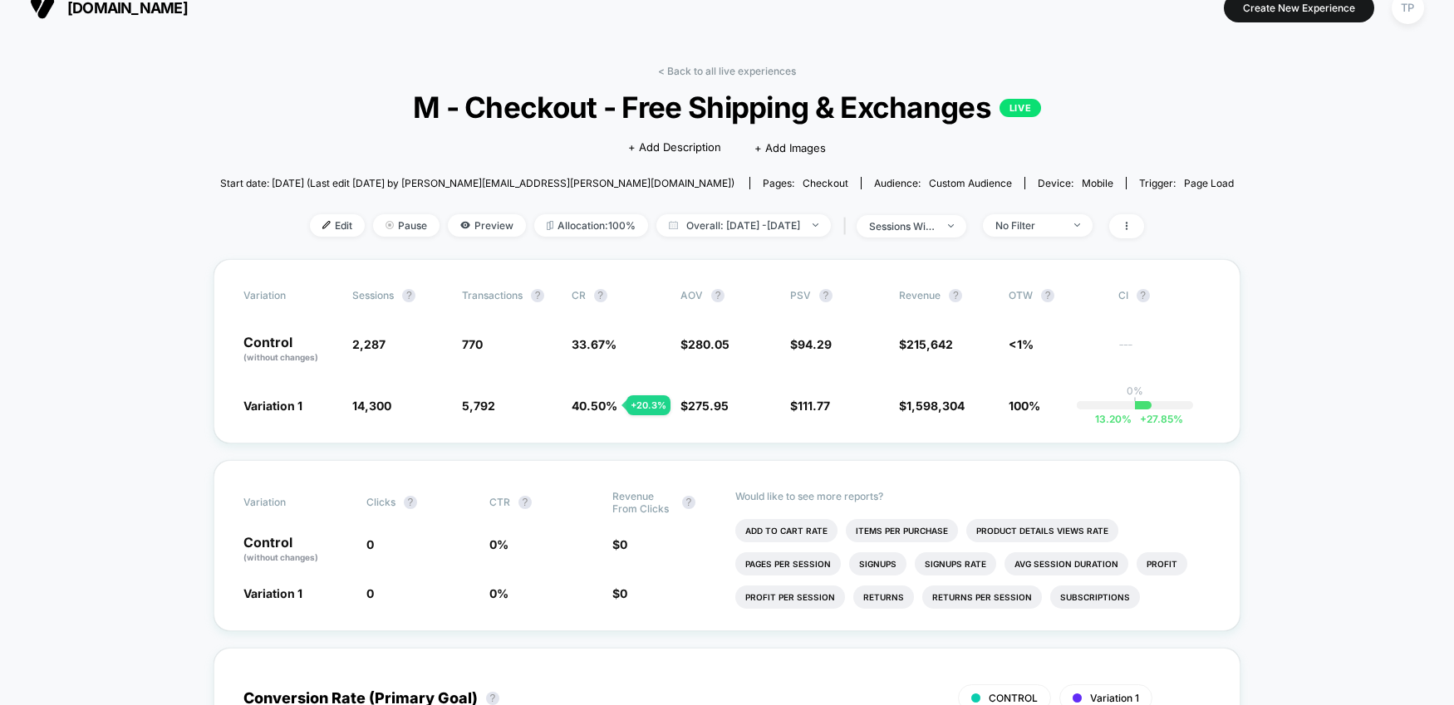
scroll to position [19, 0]
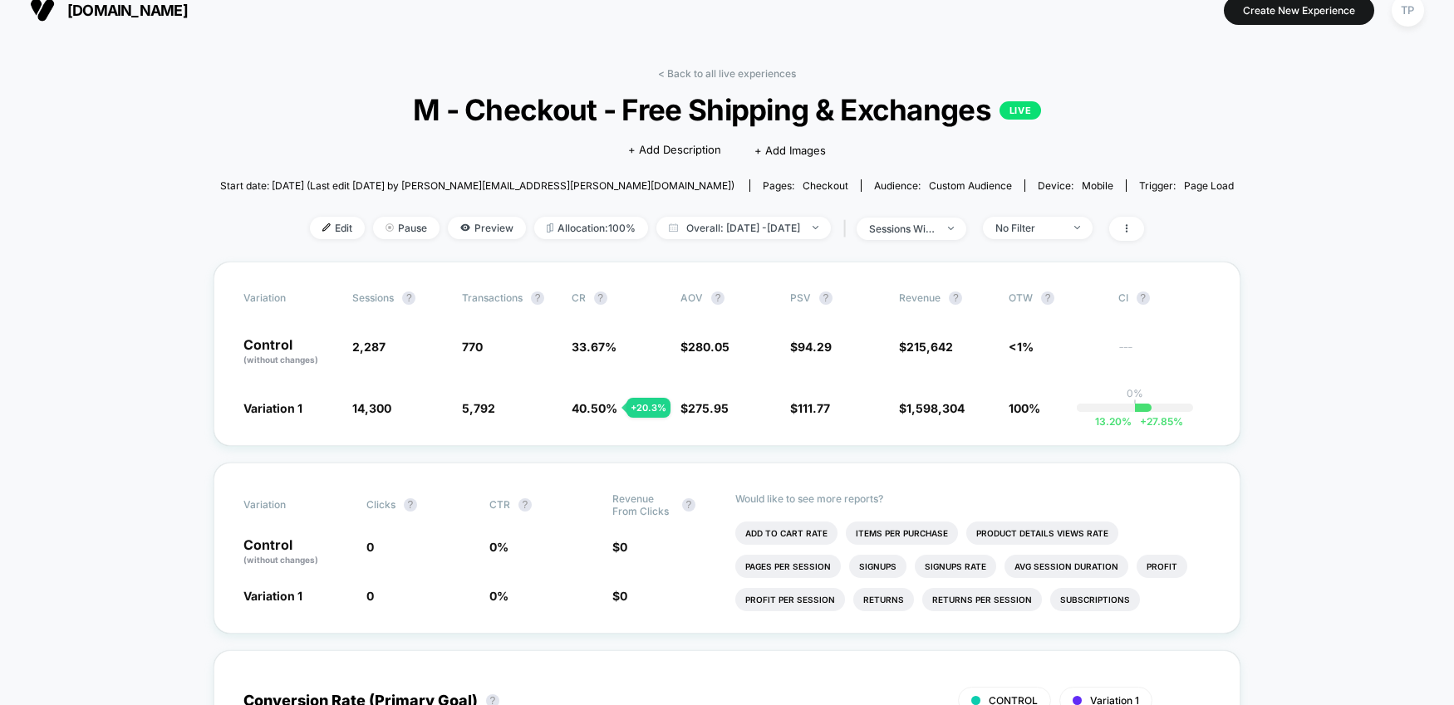
click at [679, 72] on link "< Back to all live experiences" at bounding box center [727, 73] width 138 height 12
